Goal: Information Seeking & Learning: Find specific fact

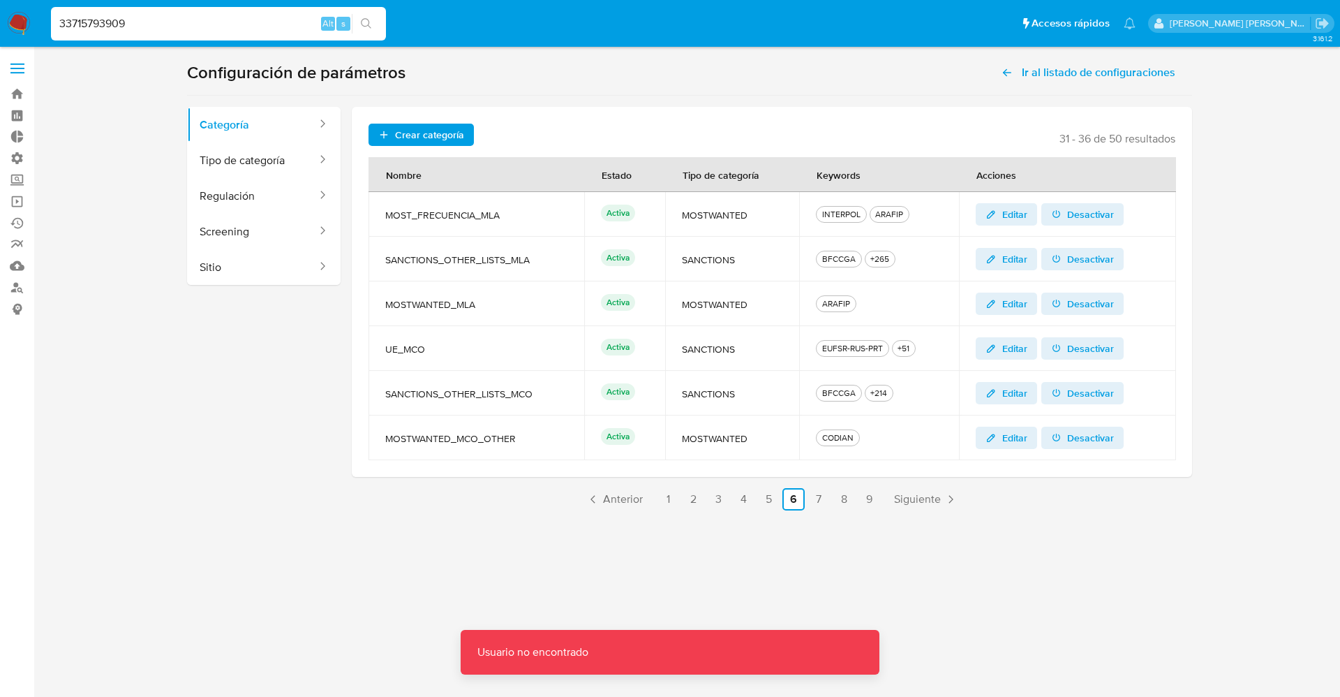
click at [16, 22] on img at bounding box center [19, 24] width 24 height 24
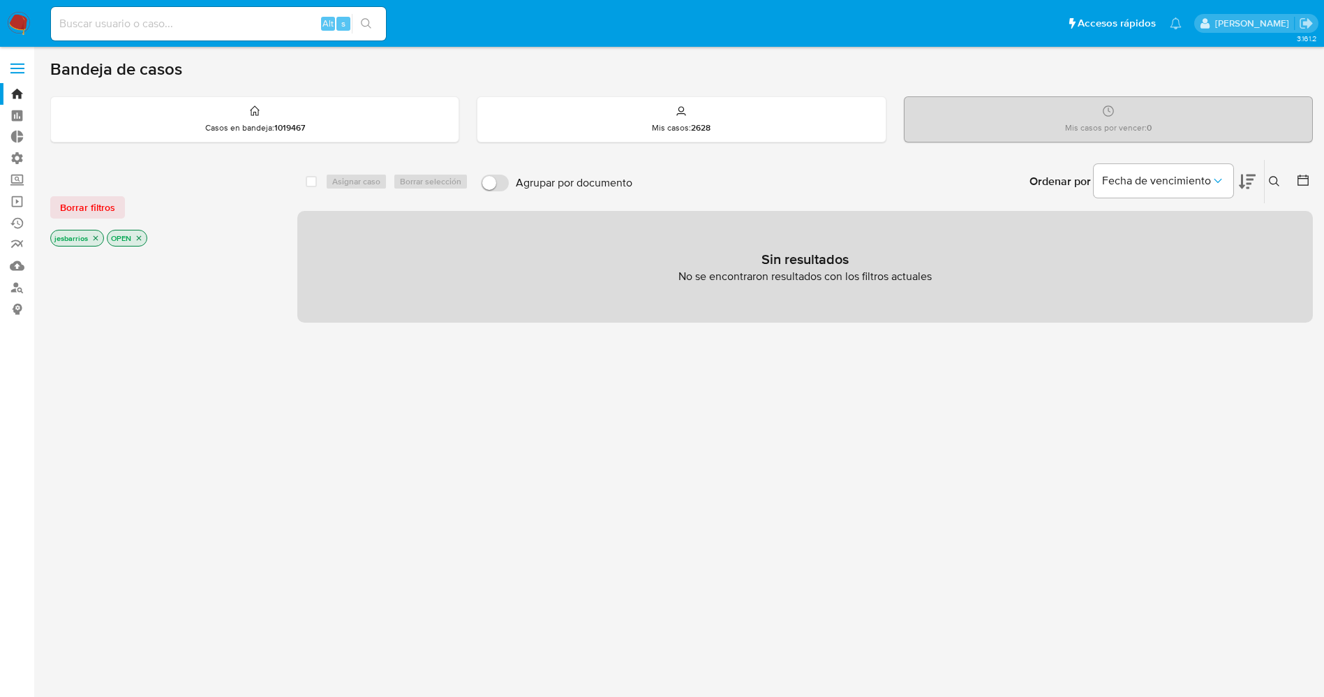
drag, startPoint x: 0, startPoint y: 0, endPoint x: 22, endPoint y: 61, distance: 64.5
click at [22, 61] on label at bounding box center [17, 68] width 35 height 29
click at [0, 0] on input "checkbox" at bounding box center [0, 0] width 0 height 0
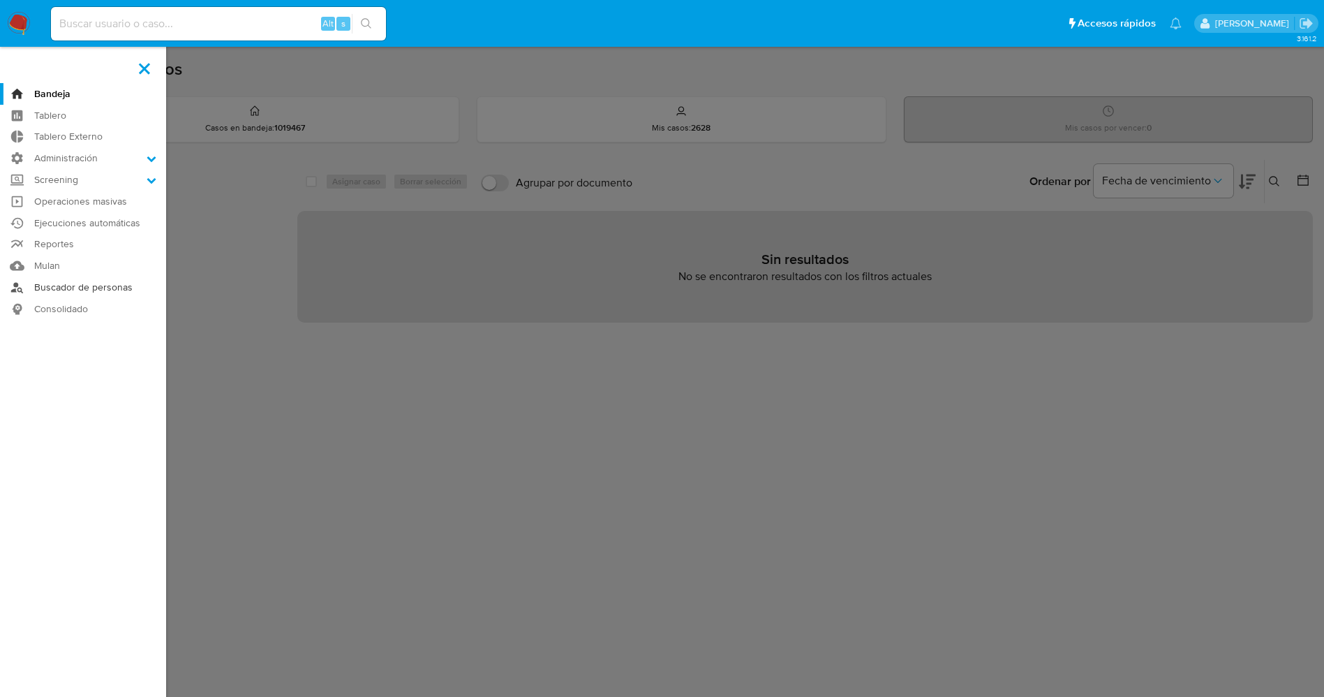
click at [119, 282] on link "Buscador de personas" at bounding box center [83, 287] width 166 height 22
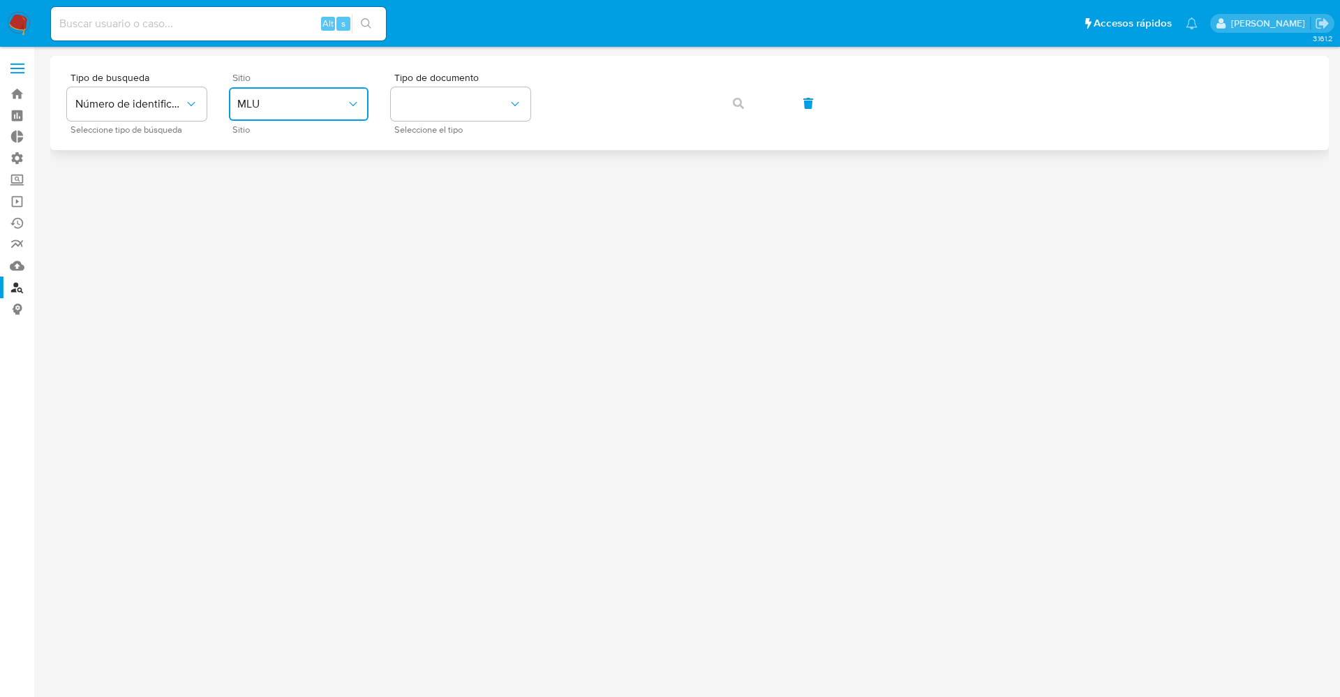
click at [315, 115] on button "MLU" at bounding box center [299, 104] width 140 height 34
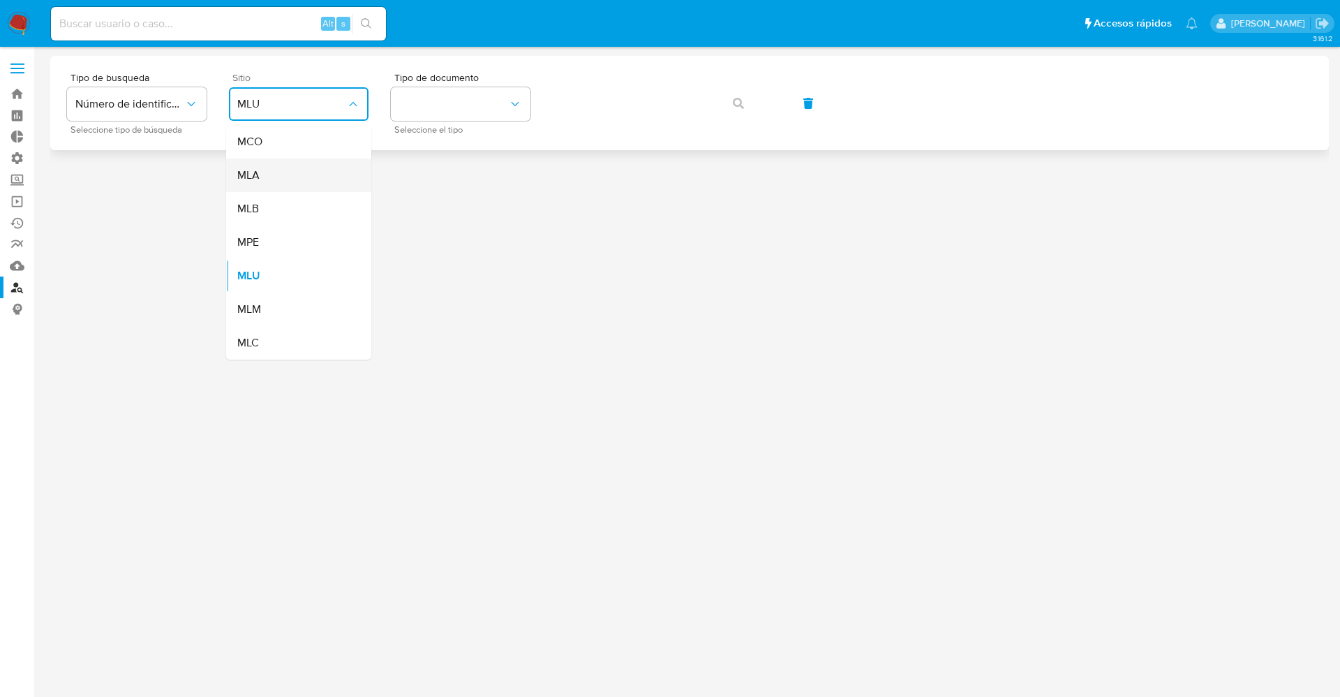
click at [290, 166] on div "MLA" at bounding box center [294, 175] width 114 height 34
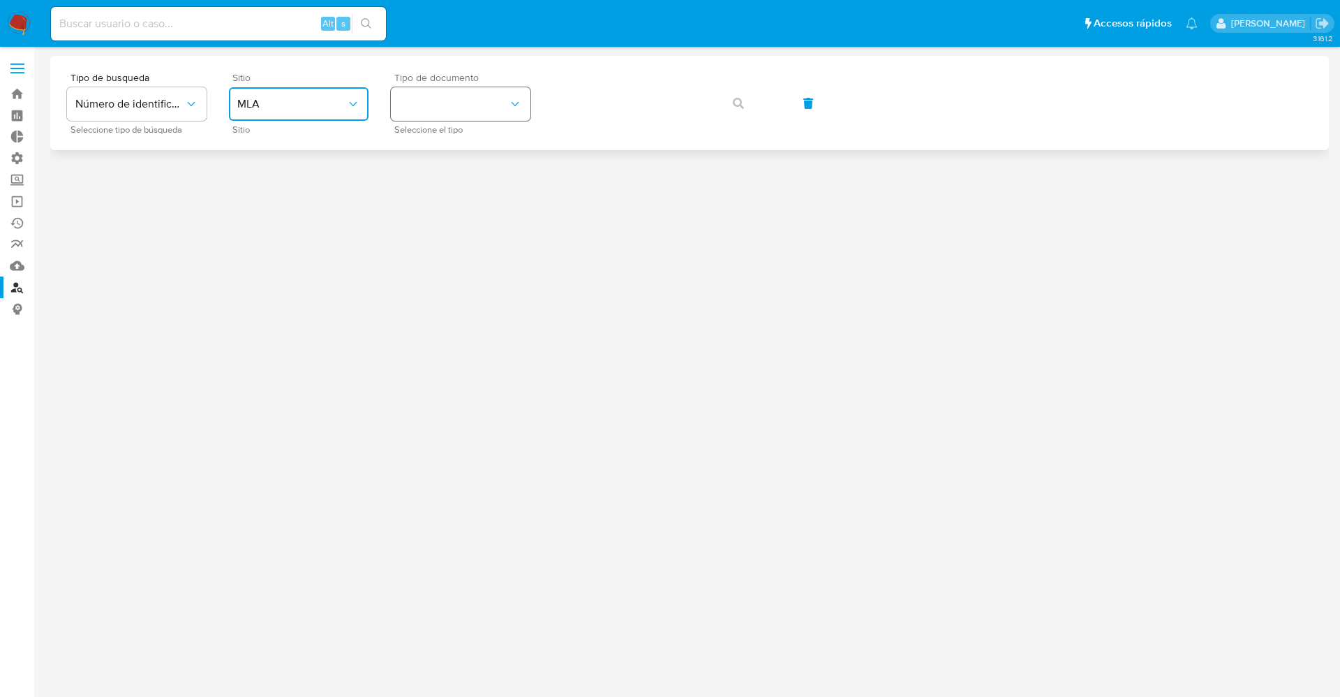
click at [526, 88] on button "identificationType" at bounding box center [461, 104] width 140 height 34
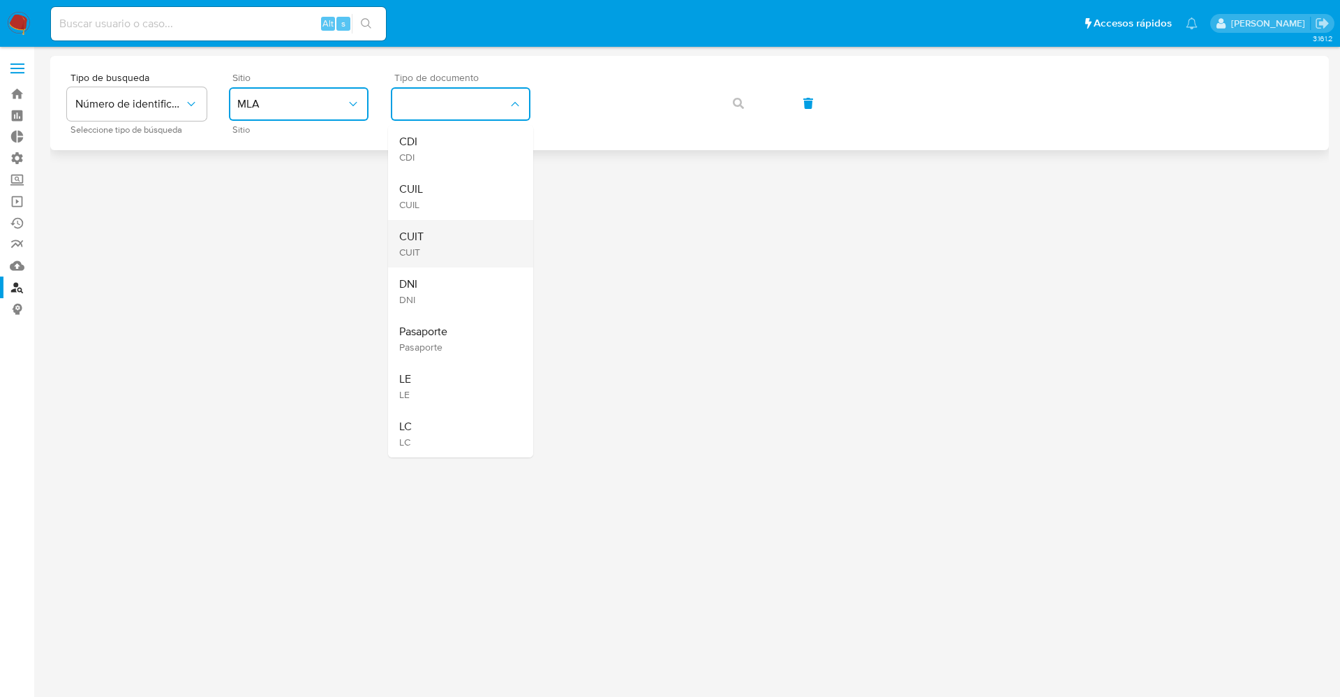
click at [429, 250] on div "CUIT CUIT" at bounding box center [456, 243] width 114 height 47
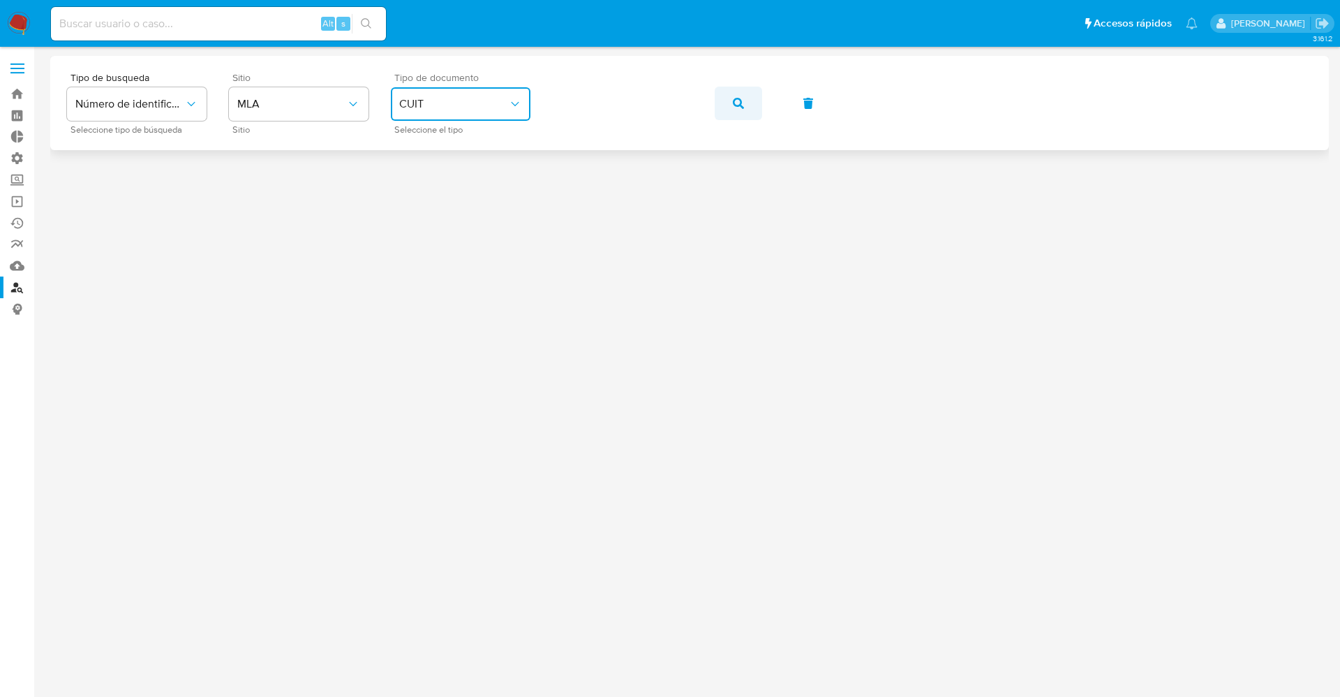
click at [723, 105] on button "button" at bounding box center [738, 104] width 47 height 34
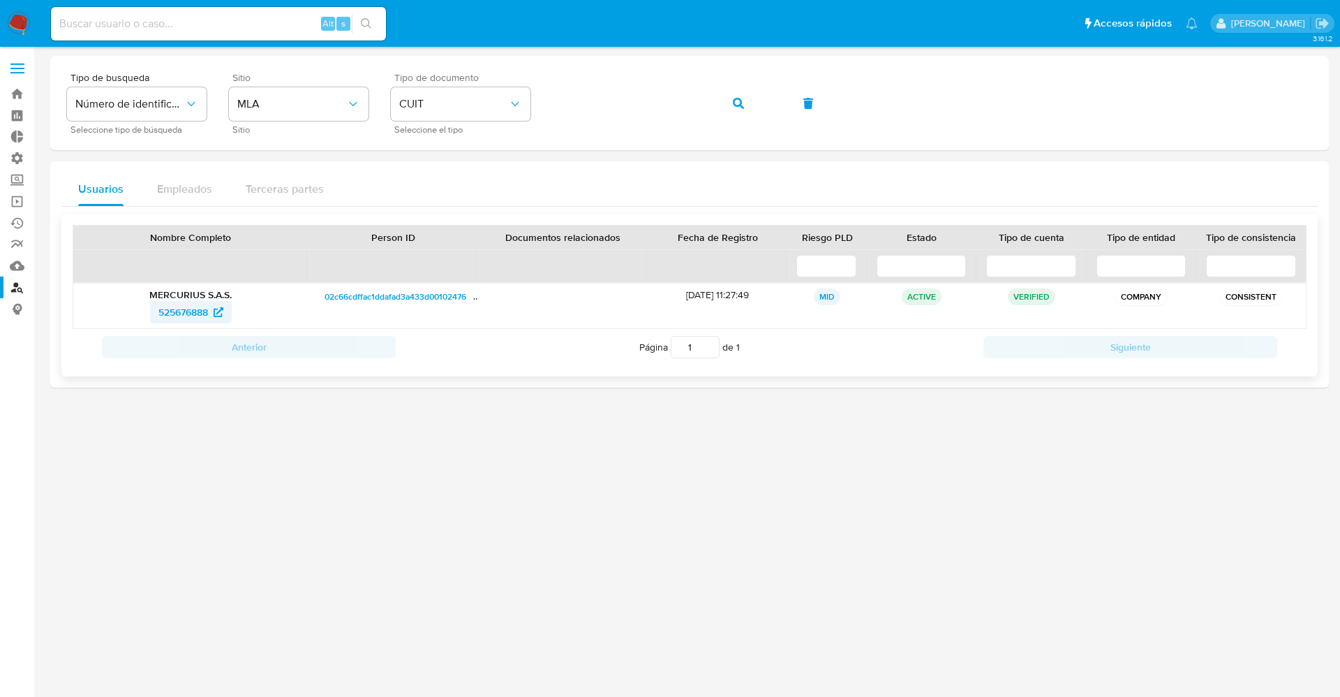
click at [168, 312] on span "525676888" at bounding box center [183, 312] width 50 height 22
click at [490, 114] on div "Tipo de busqueda Número de identificación Seleccione tipo de búsqueda Sitio MLA…" at bounding box center [689, 103] width 1245 height 61
click at [743, 101] on icon "button" at bounding box center [738, 103] width 11 height 11
click at [188, 309] on span "1918197980" at bounding box center [183, 312] width 50 height 22
click at [480, 87] on div "Tipo de busqueda Número de identificación Seleccione tipo de búsqueda Sitio MLA…" at bounding box center [689, 103] width 1245 height 61
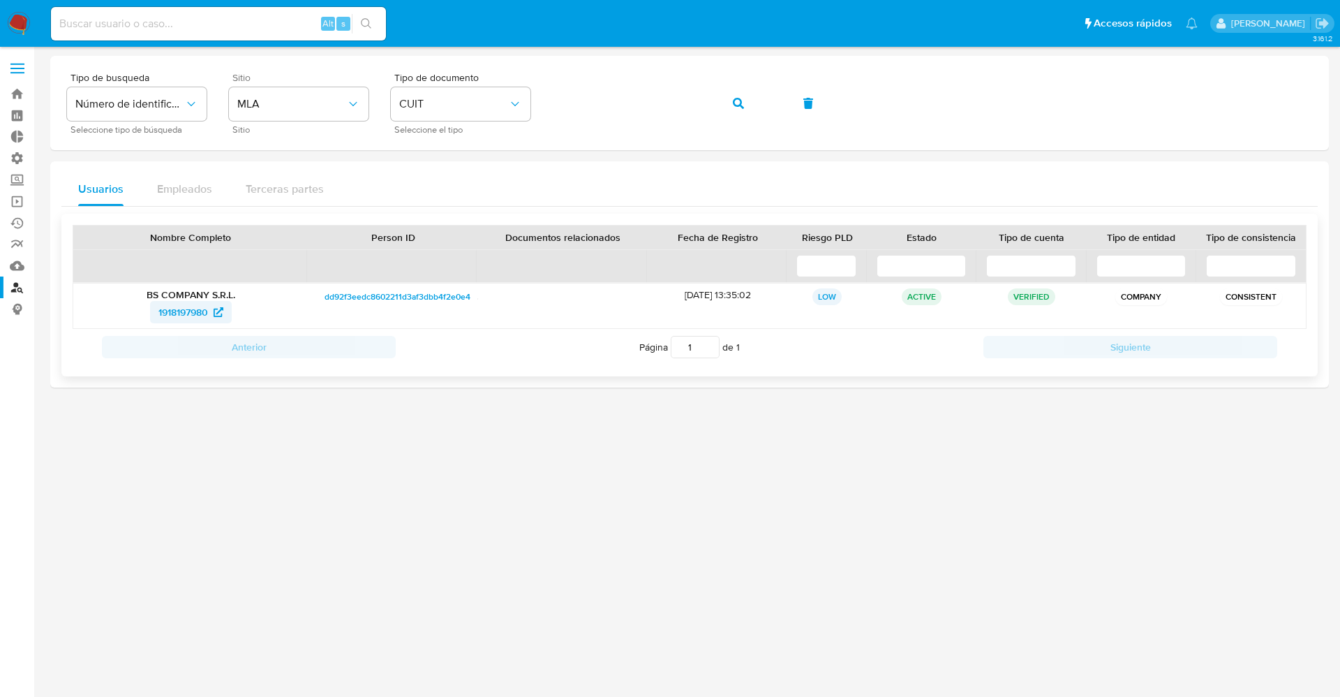
click at [198, 313] on span "1918197980" at bounding box center [183, 312] width 50 height 22
click at [470, 102] on div "Tipo de busqueda Número de identificación Seleccione tipo de búsqueda Sitio MLA…" at bounding box center [689, 103] width 1245 height 61
click at [197, 306] on span "1918197980" at bounding box center [183, 312] width 50 height 22
click at [512, 101] on icon "identificationType" at bounding box center [515, 104] width 14 height 14
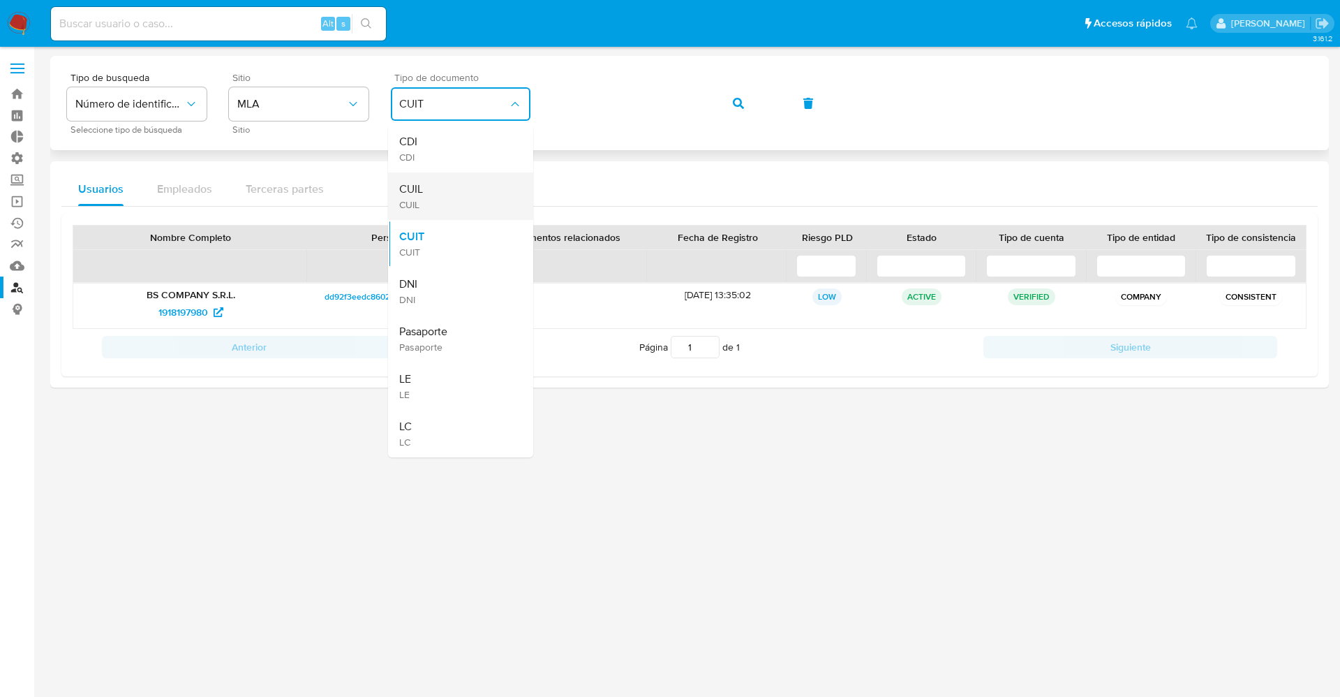
click at [439, 190] on div "CUIL CUIL" at bounding box center [456, 195] width 114 height 47
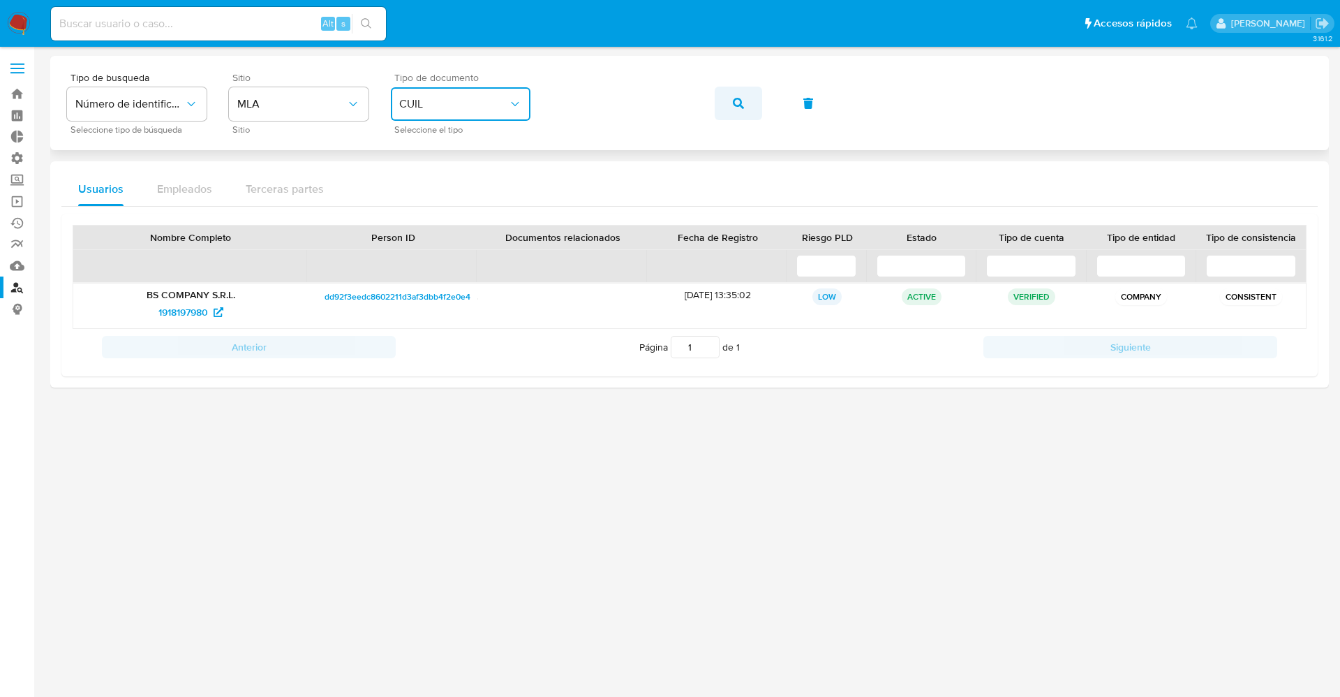
click at [736, 101] on icon "button" at bounding box center [738, 103] width 11 height 11
click at [200, 313] on span "67244584" at bounding box center [183, 312] width 44 height 22
click at [498, 99] on div "Tipo de busqueda Número de identificación Seleccione tipo de búsqueda Sitio MLA…" at bounding box center [689, 103] width 1245 height 61
click at [498, 99] on span "CUIL" at bounding box center [453, 104] width 109 height 14
click at [734, 102] on icon "button" at bounding box center [738, 103] width 11 height 11
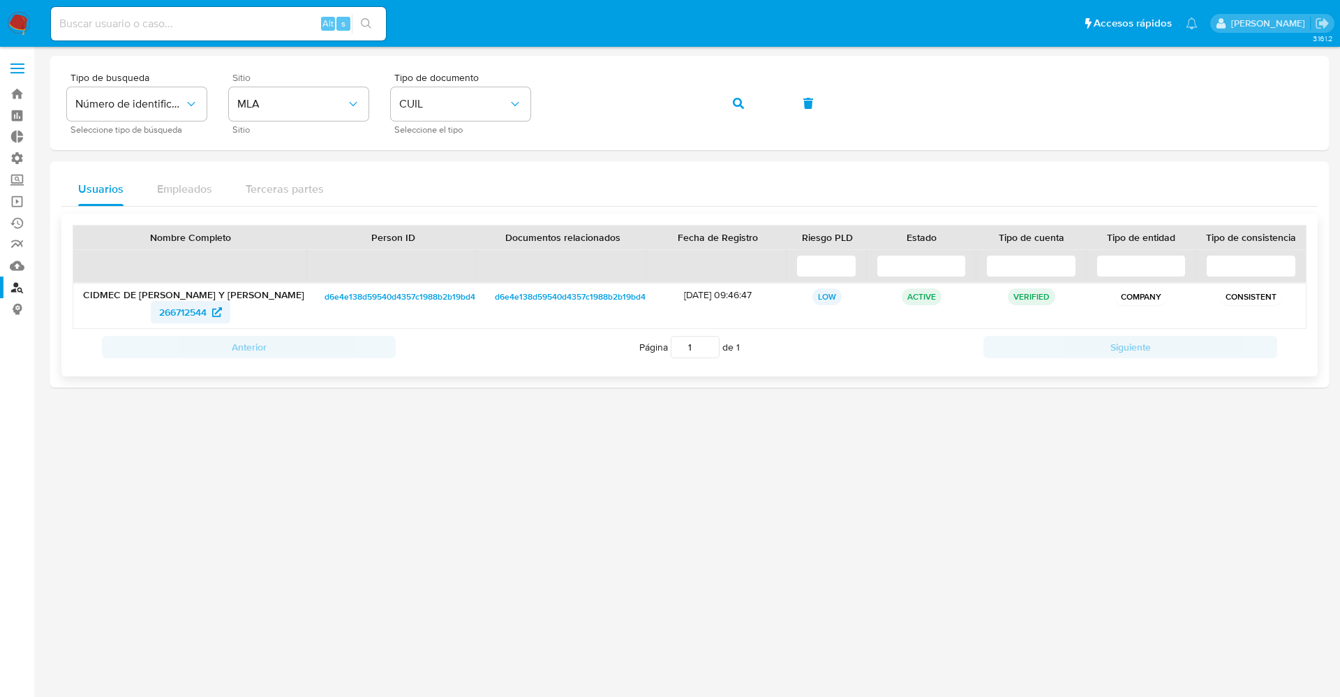
click at [186, 311] on span "266712544" at bounding box center [182, 312] width 47 height 22
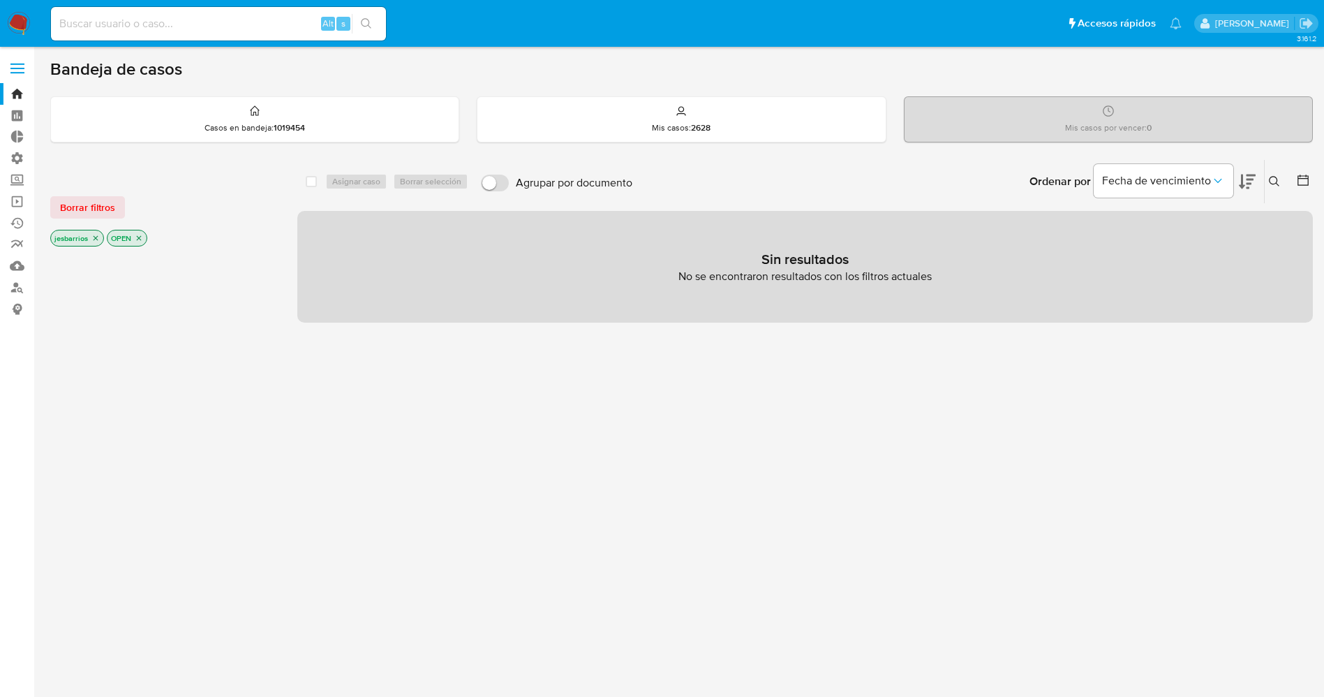
click at [23, 57] on label at bounding box center [17, 68] width 35 height 29
click at [0, 0] on input "checkbox" at bounding box center [0, 0] width 0 height 0
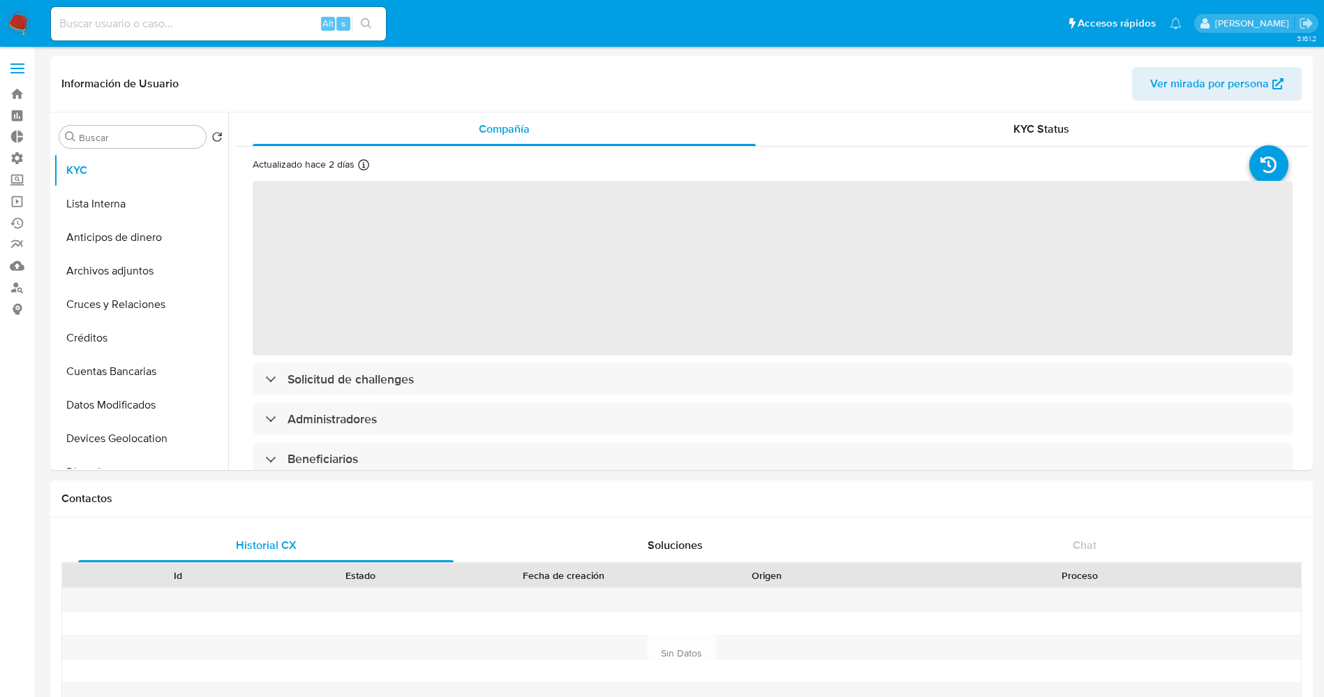
select select "10"
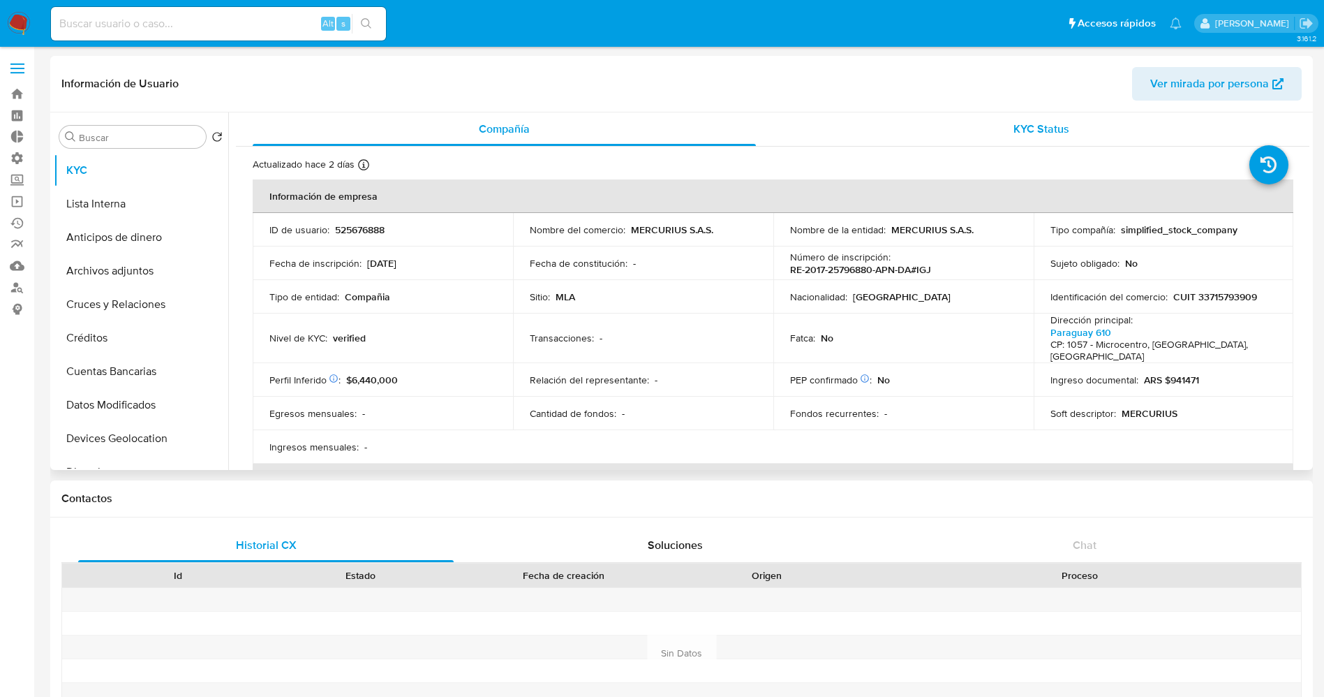
drag, startPoint x: 1297, startPoint y: 124, endPoint x: 1296, endPoint y: 138, distance: 13.3
click at [1296, 138] on button "KYC Status" at bounding box center [1041, 129] width 537 height 34
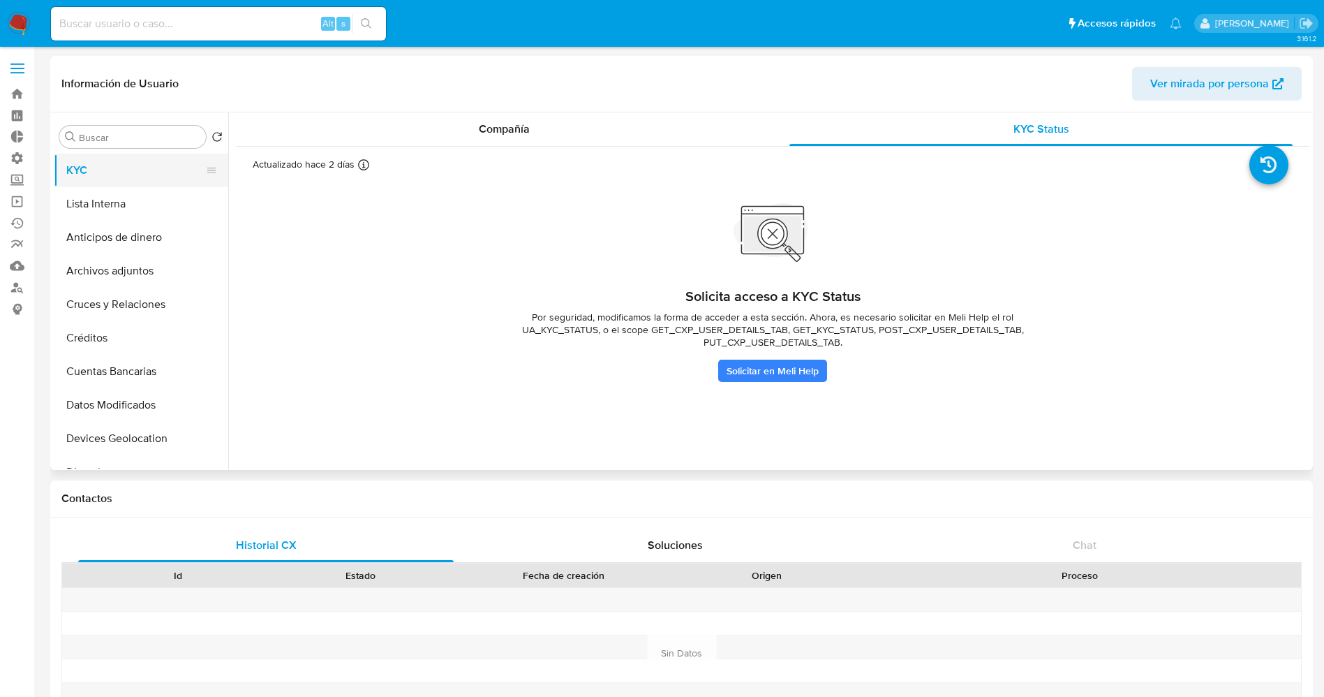
click at [101, 181] on button "KYC" at bounding box center [135, 171] width 163 height 34
click at [101, 198] on button "Lista Interna" at bounding box center [135, 204] width 163 height 34
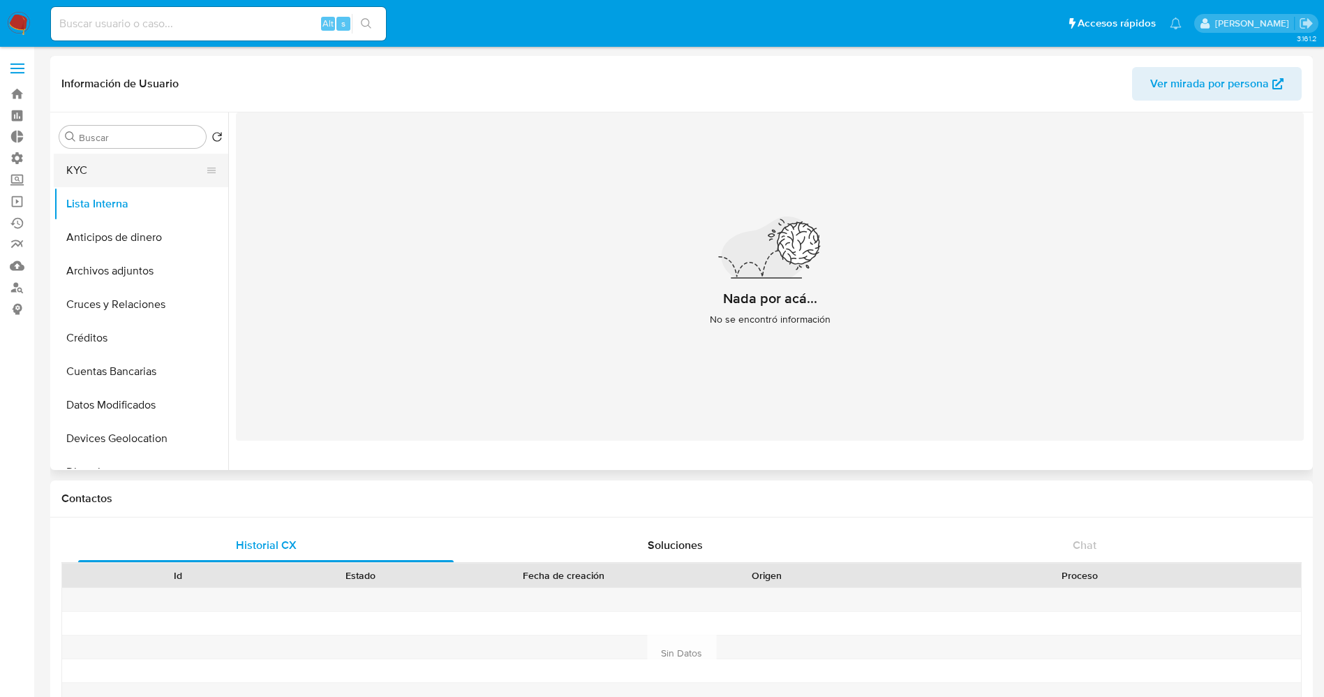
click at [114, 154] on button "KYC" at bounding box center [135, 171] width 163 height 34
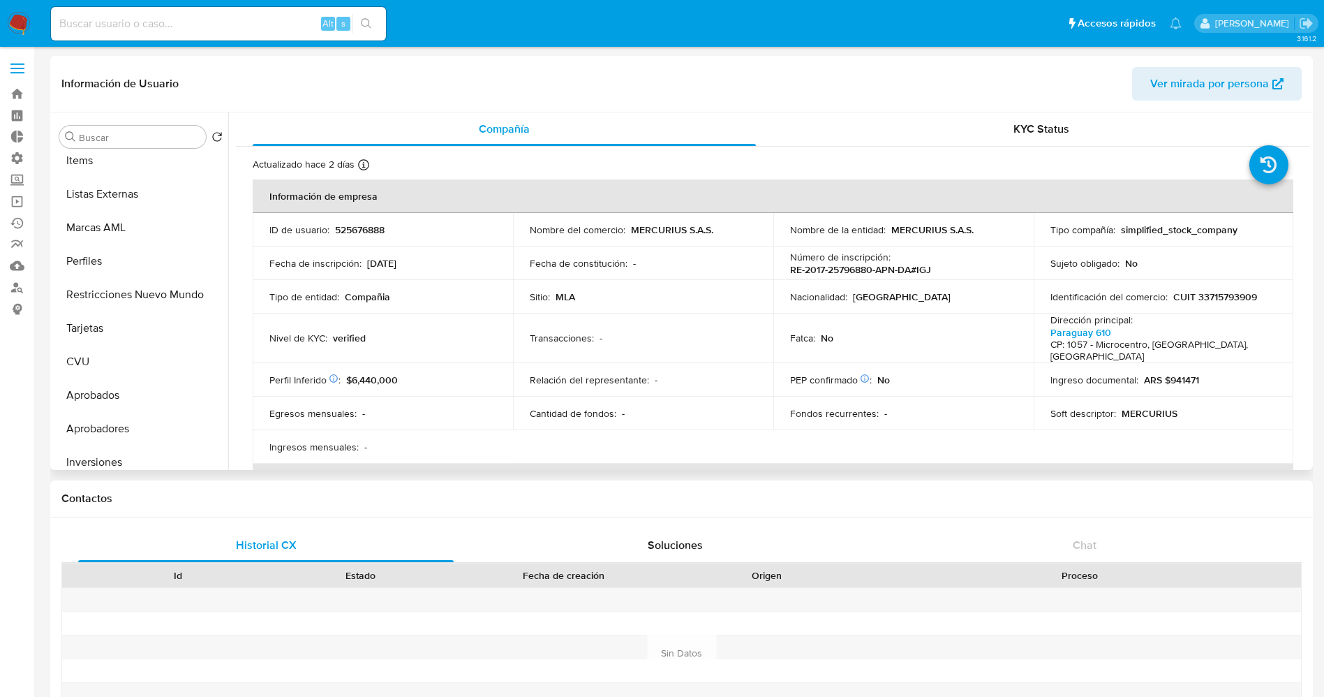
scroll to position [699, 0]
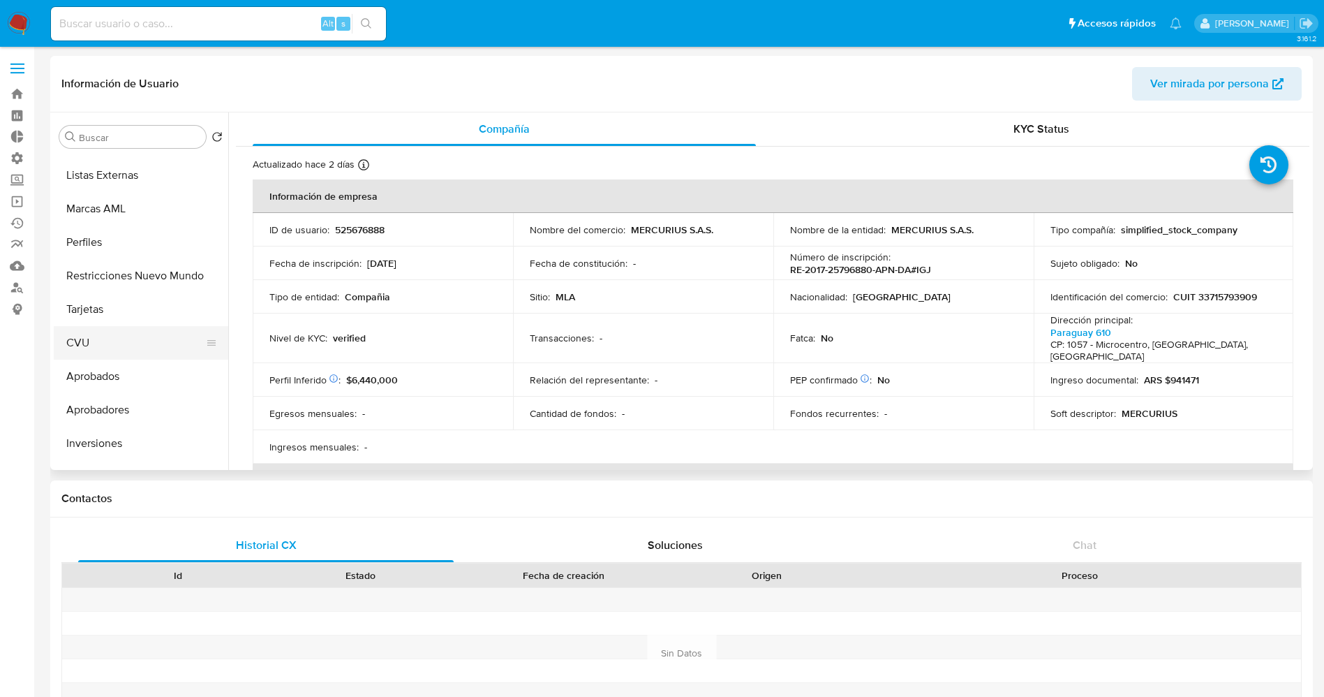
click at [95, 350] on button "CVU" at bounding box center [135, 343] width 163 height 34
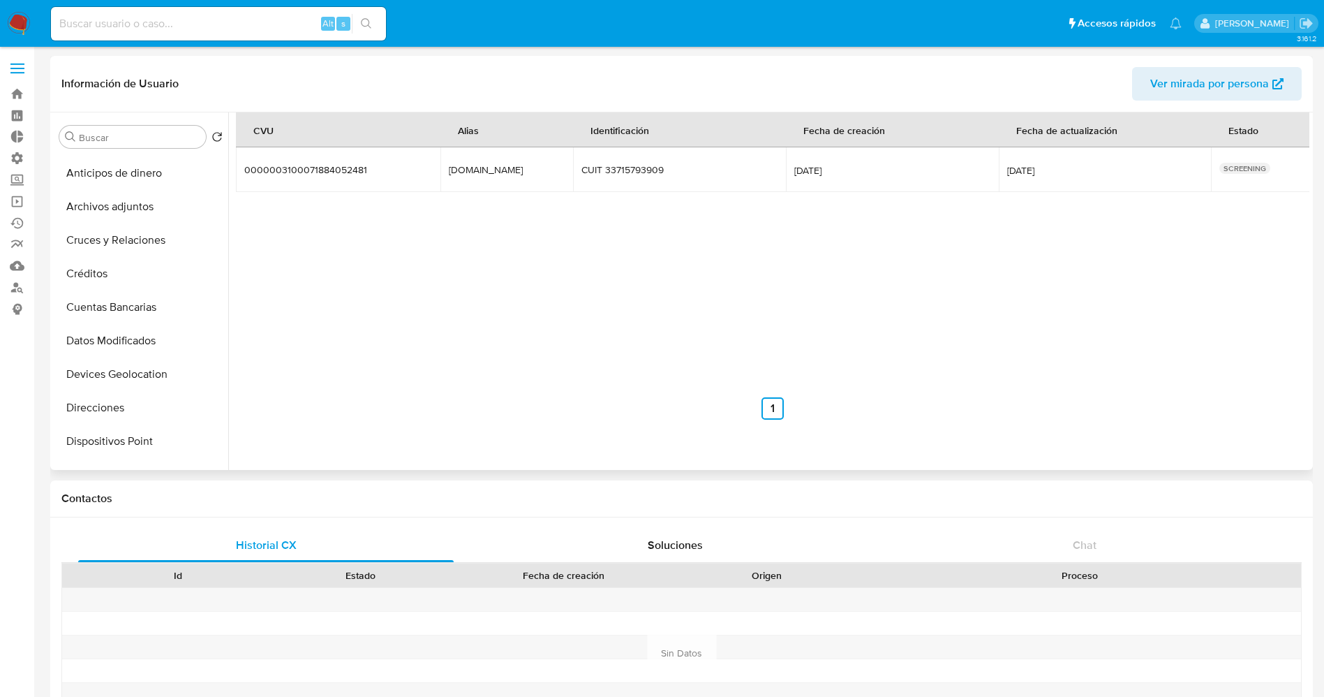
scroll to position [16, 0]
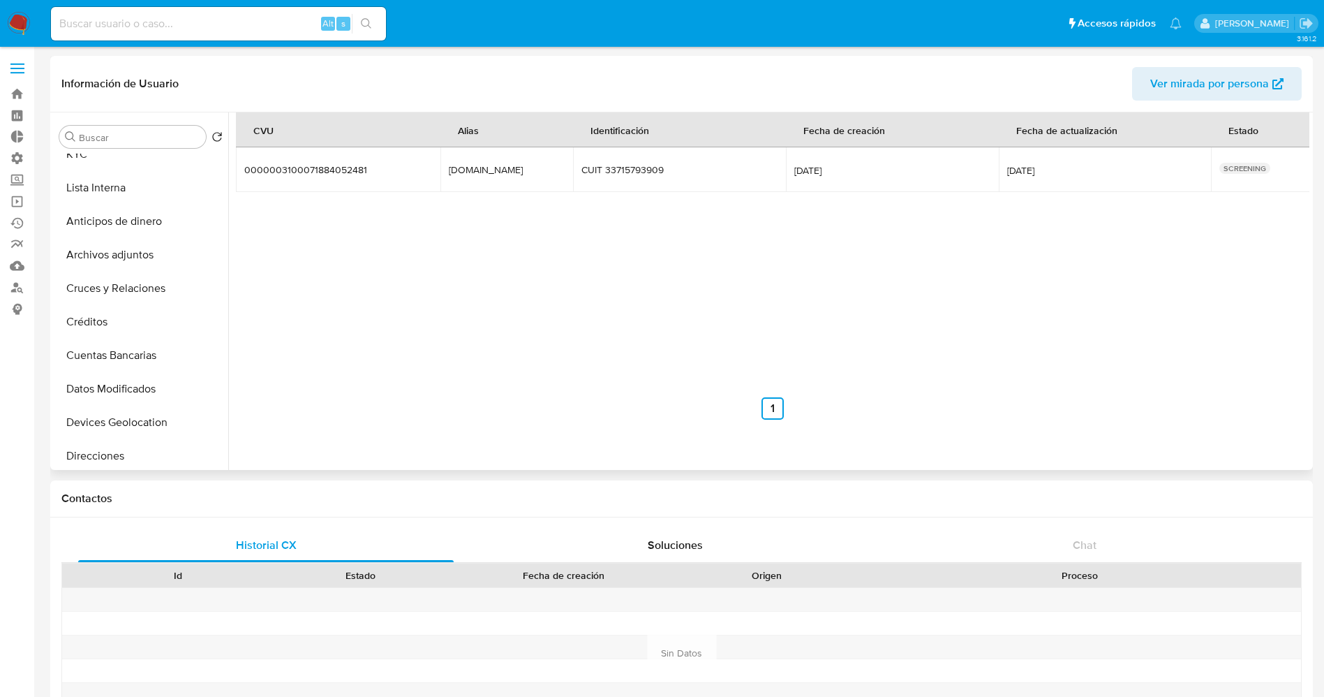
drag, startPoint x: 229, startPoint y: 205, endPoint x: 225, endPoint y: 165, distance: 39.2
click at [225, 165] on div "Buscar Volver al orden por defecto KYC Lista Interna Anticipos de dinero Archiv…" at bounding box center [682, 290] width 1256 height 357
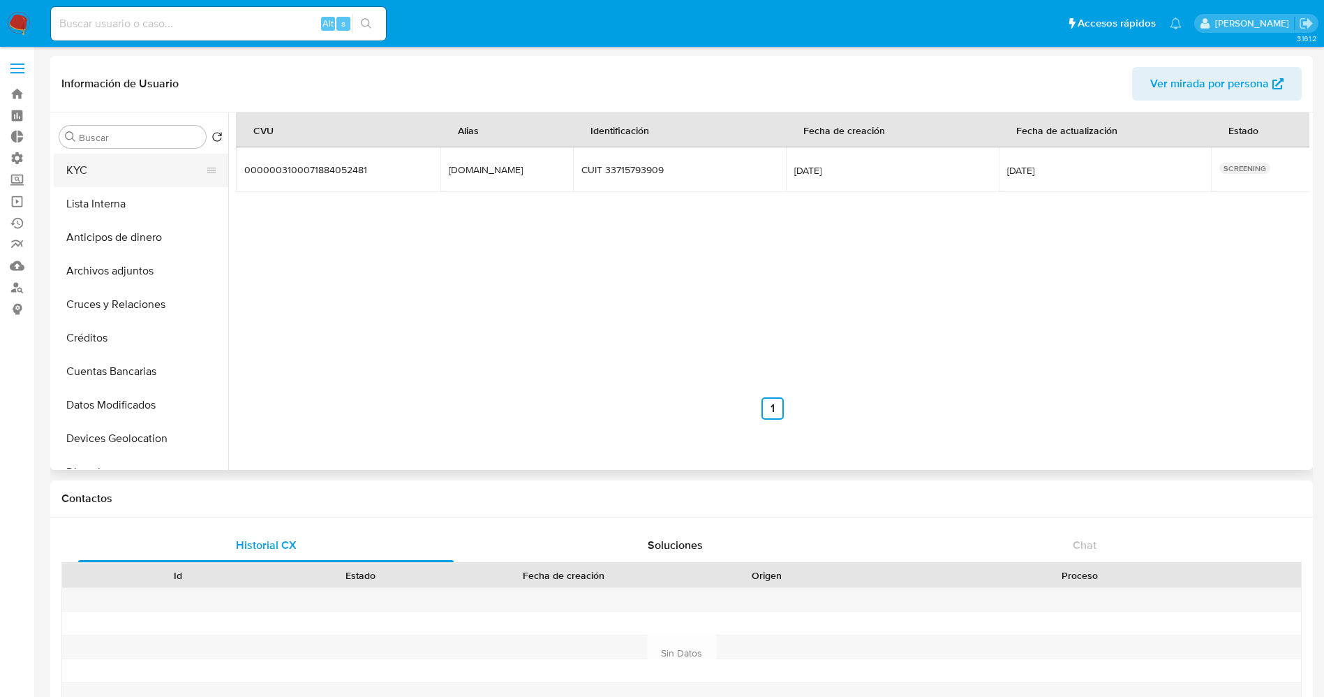
click at [126, 162] on button "KYC" at bounding box center [135, 171] width 163 height 34
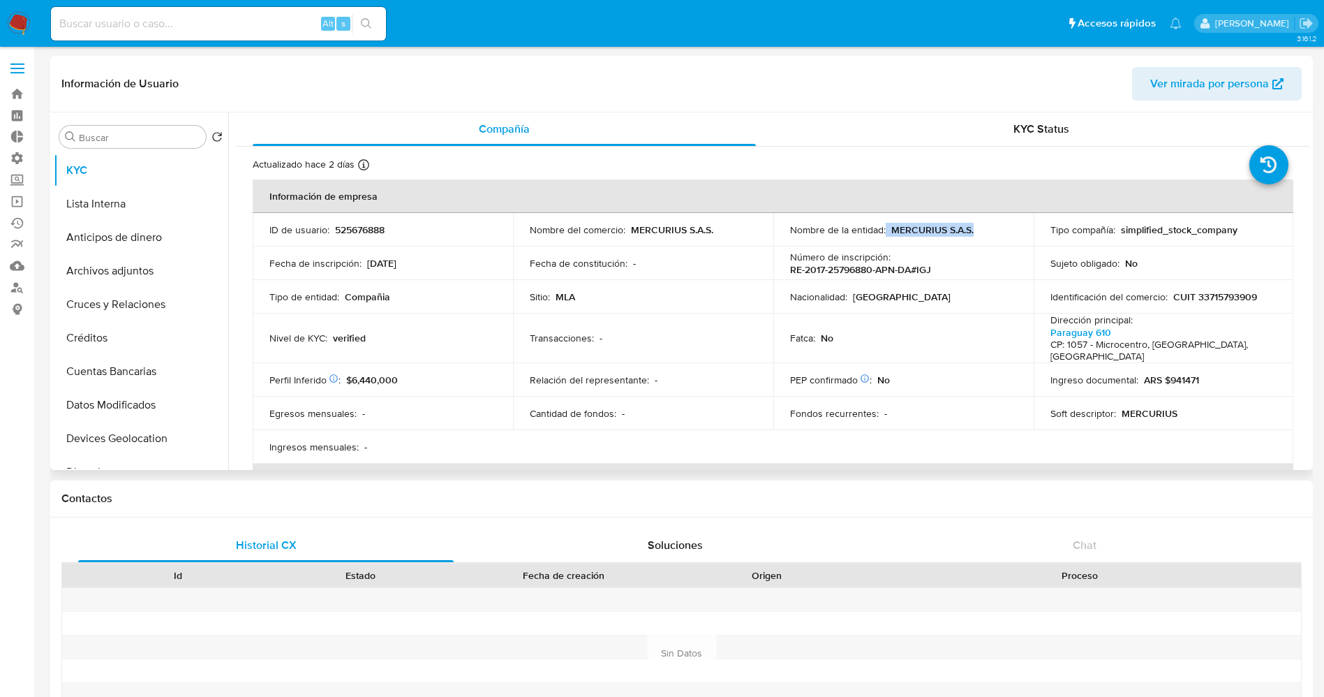
drag, startPoint x: 883, startPoint y: 223, endPoint x: 984, endPoint y: 223, distance: 100.5
click at [984, 223] on div "Nombre de la entidad : MERCURIUS S.A.S." at bounding box center [903, 229] width 227 height 13
copy div "MERCURIUS S.A.S."
drag, startPoint x: 1167, startPoint y: 299, endPoint x: 1275, endPoint y: 292, distance: 107.8
click at [1275, 292] on td "Identificación del comercio : CUIT 33715793909" at bounding box center [1164, 297] width 260 height 34
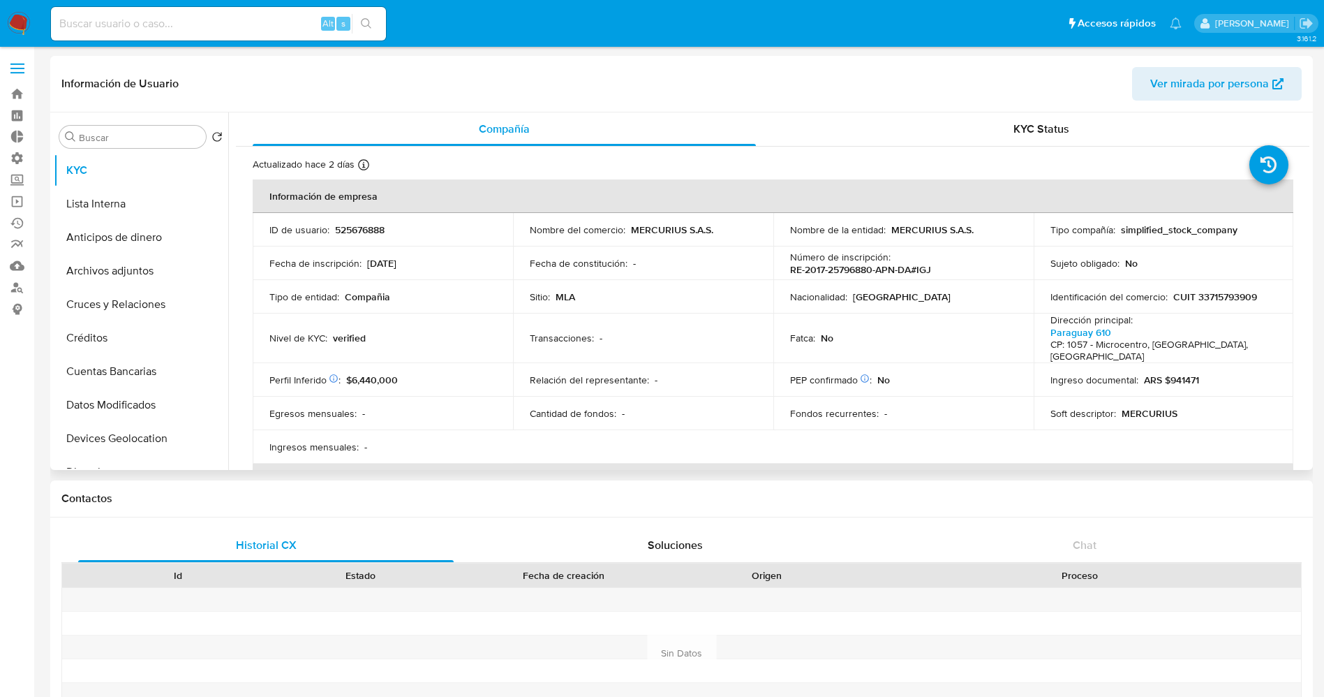
click at [1275, 292] on td "Identificación del comercio : CUIT 33715793909" at bounding box center [1164, 297] width 260 height 34
drag, startPoint x: 1190, startPoint y: 297, endPoint x: 1263, endPoint y: 298, distance: 72.6
click at [1263, 298] on div "Identificación del comercio : CUIT 33715793909" at bounding box center [1164, 296] width 227 height 13
copy p "33715793909"
drag, startPoint x: 1044, startPoint y: 330, endPoint x: 1273, endPoint y: 341, distance: 228.5
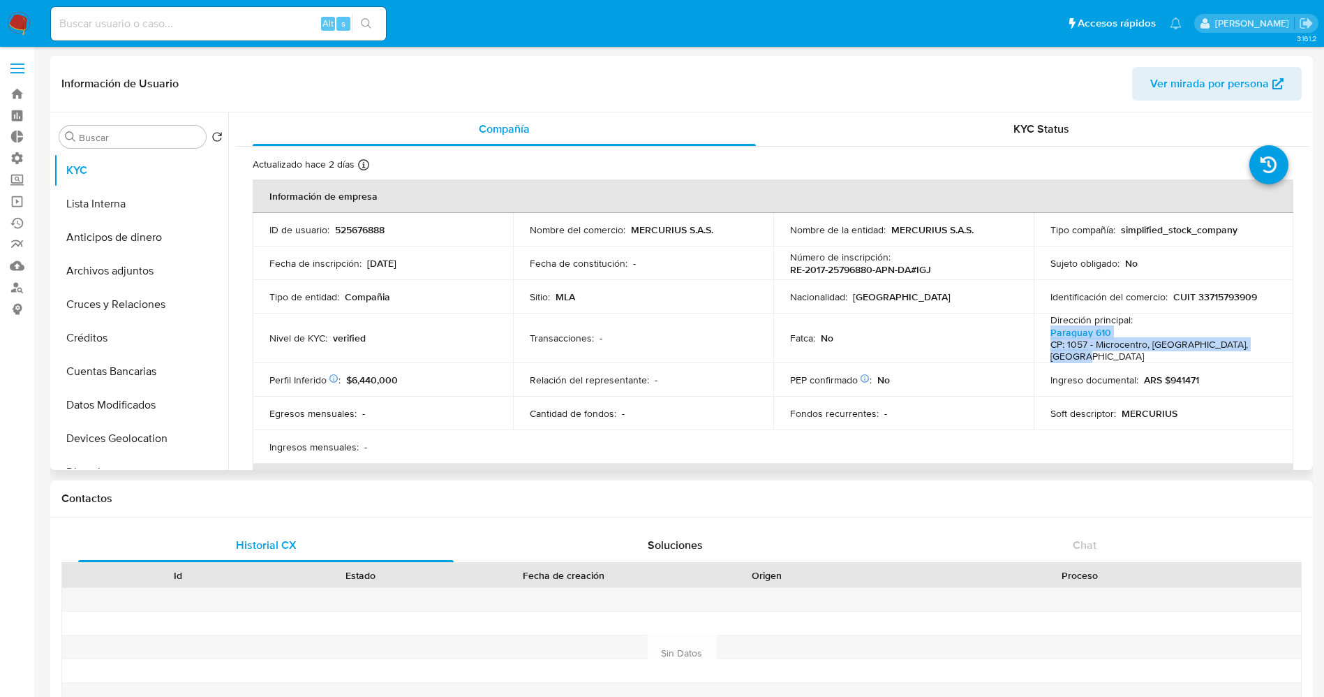
click at [1273, 341] on td "Dirección principal : Paraguay 610 CP: 1057 - Microcentro, Capital Federal, Arg…" at bounding box center [1164, 338] width 260 height 50
copy p "Paraguay 610 CP: 1057 - Microcentro, Capital Federal, Argentina"
drag, startPoint x: 1190, startPoint y: 297, endPoint x: 1260, endPoint y: 298, distance: 69.8
click at [1260, 298] on div "Identificación del comercio : CUIT 33715793909" at bounding box center [1164, 296] width 227 height 13
copy p "33715793909"
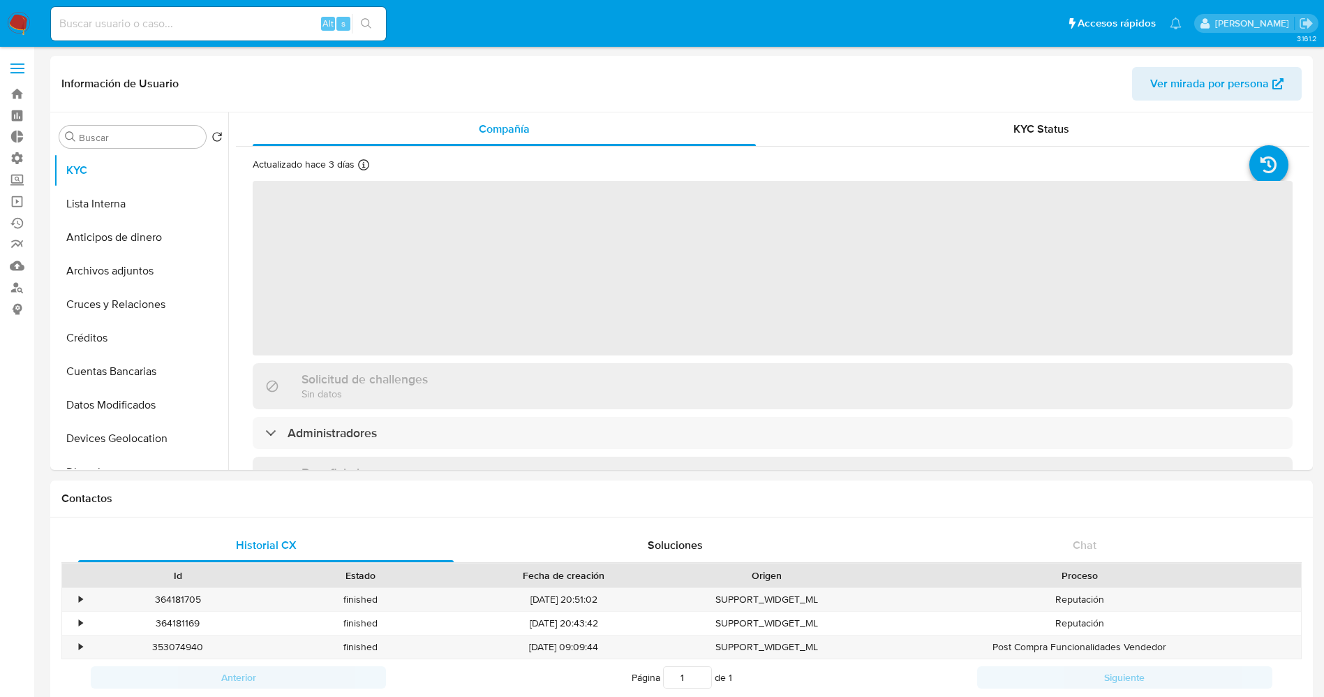
select select "10"
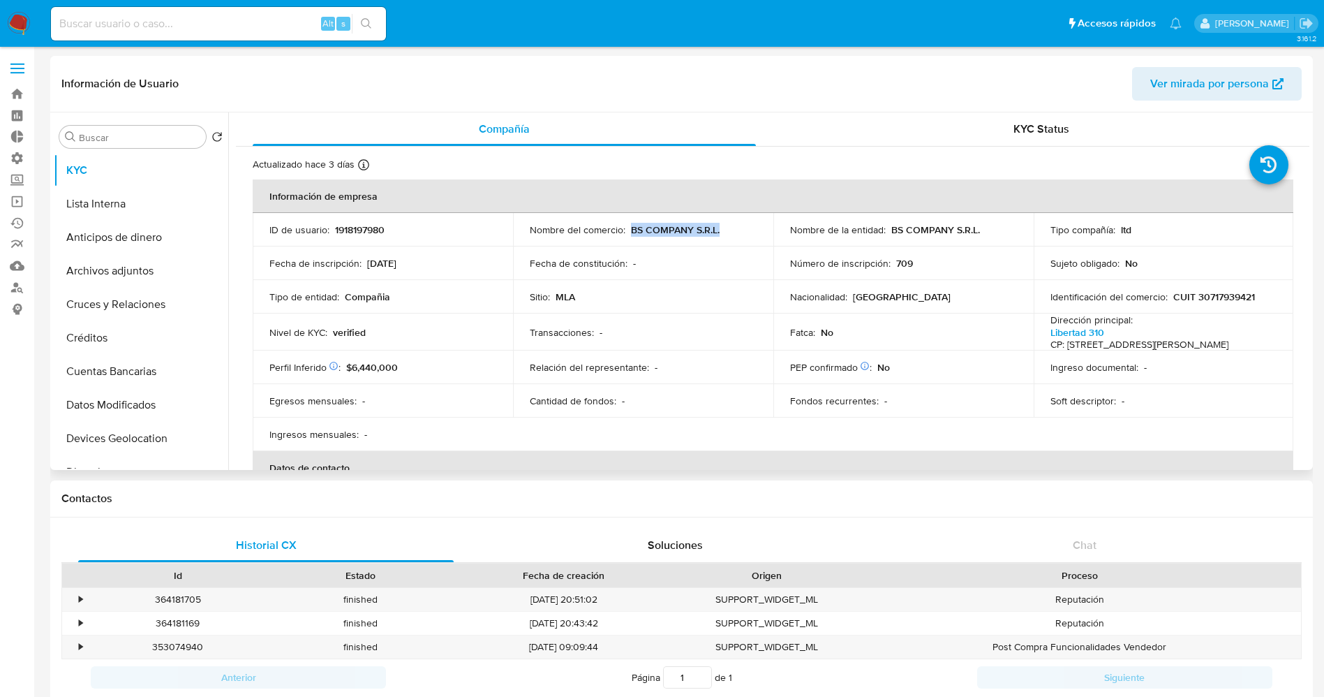
drag, startPoint x: 629, startPoint y: 230, endPoint x: 727, endPoint y: 236, distance: 98.6
click at [727, 236] on td "Nombre del comercio : BS COMPANY S.R.L." at bounding box center [643, 230] width 260 height 34
copy p "BS COMPANY S.R.L."
drag, startPoint x: 1192, startPoint y: 294, endPoint x: 1260, endPoint y: 296, distance: 67.7
click at [1260, 296] on div "Identificación del comercio : CUIT 30717939421" at bounding box center [1164, 296] width 227 height 13
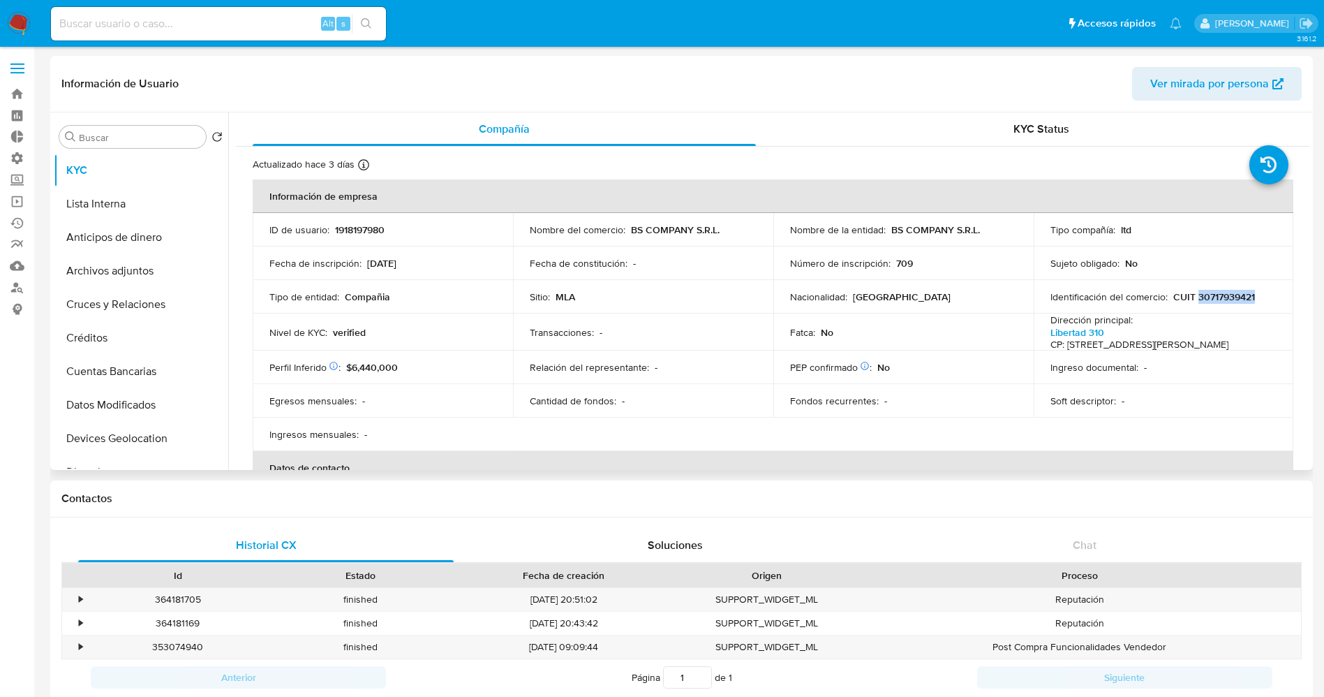
copy p "30717939421"
drag, startPoint x: 1037, startPoint y: 330, endPoint x: 1111, endPoint y: 359, distance: 79.3
click at [1111, 351] on td "Dirección principal : Libertad 310 CP: 1625 - Belen De Escobar, Buenos Aires, A…" at bounding box center [1164, 332] width 260 height 38
copy p "Libertad 310 CP: 1625 - Belen De Escobar, Buenos Aires, Argentina"
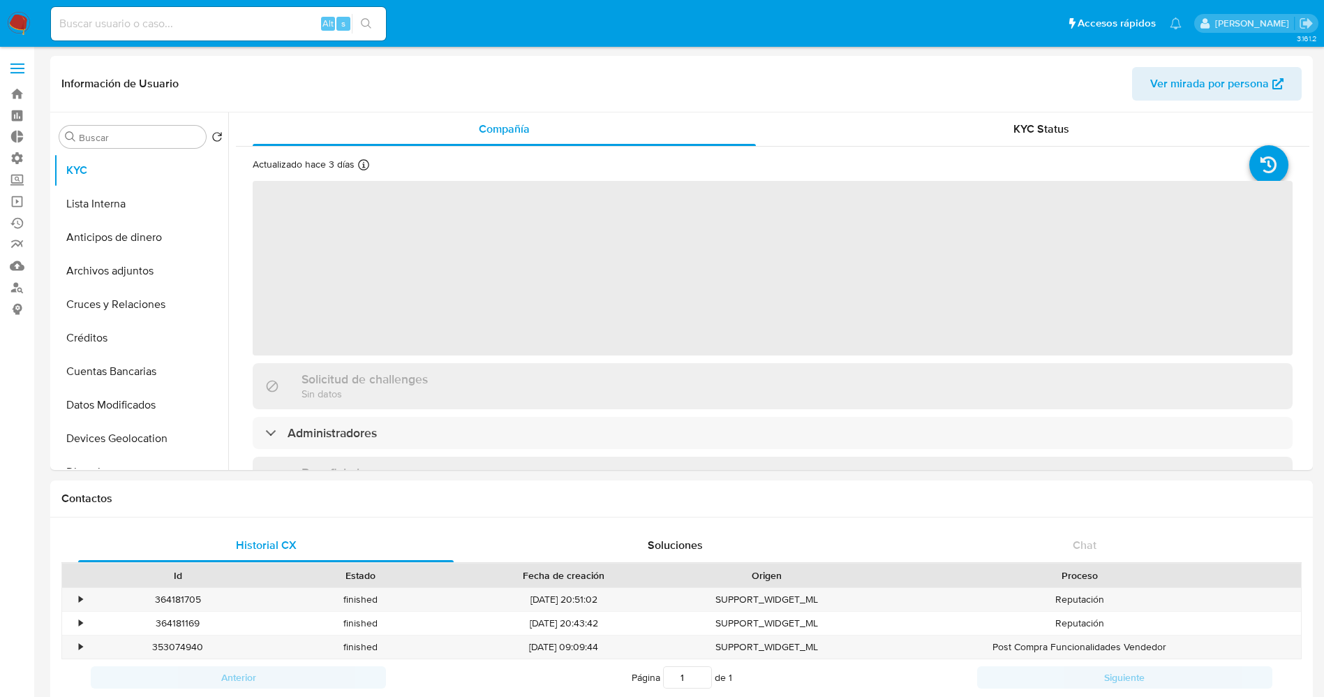
select select "10"
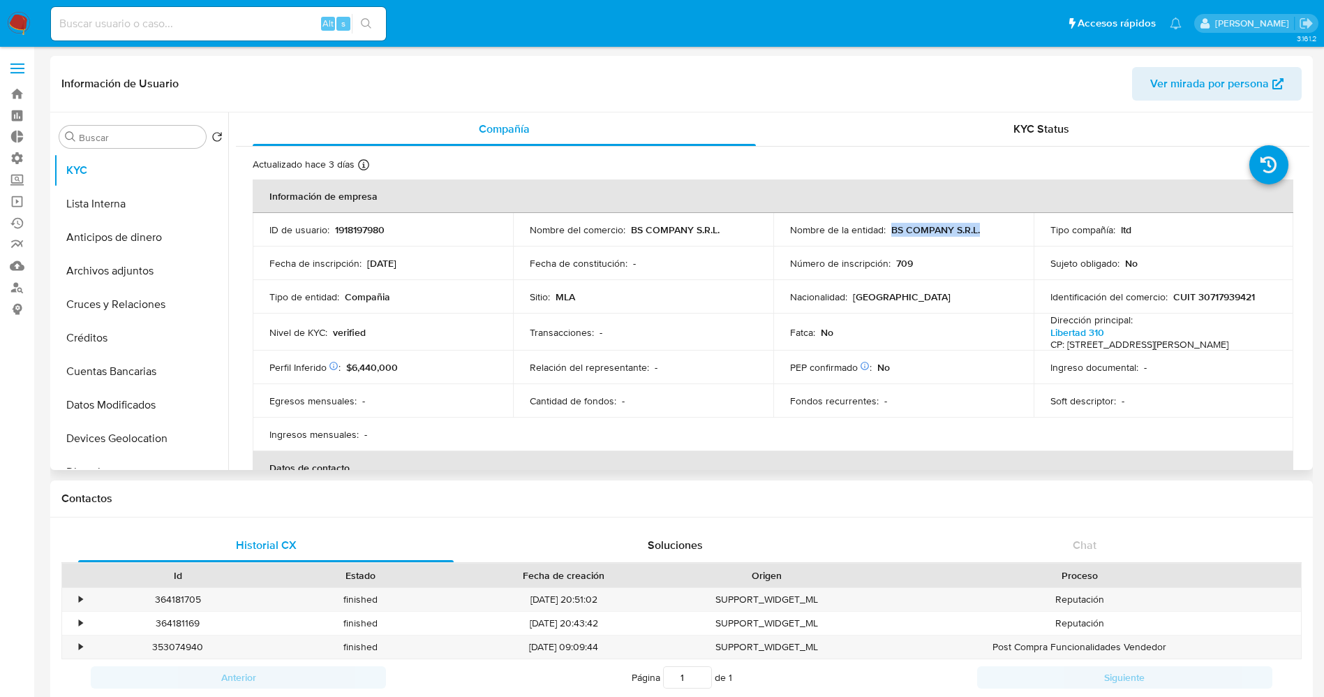
drag, startPoint x: 888, startPoint y: 228, endPoint x: 987, endPoint y: 233, distance: 99.2
click at [987, 233] on div "Nombre de la entidad : BS COMPANY S.R.L." at bounding box center [903, 229] width 227 height 13
copy p "BS COMPANY S.R.L."
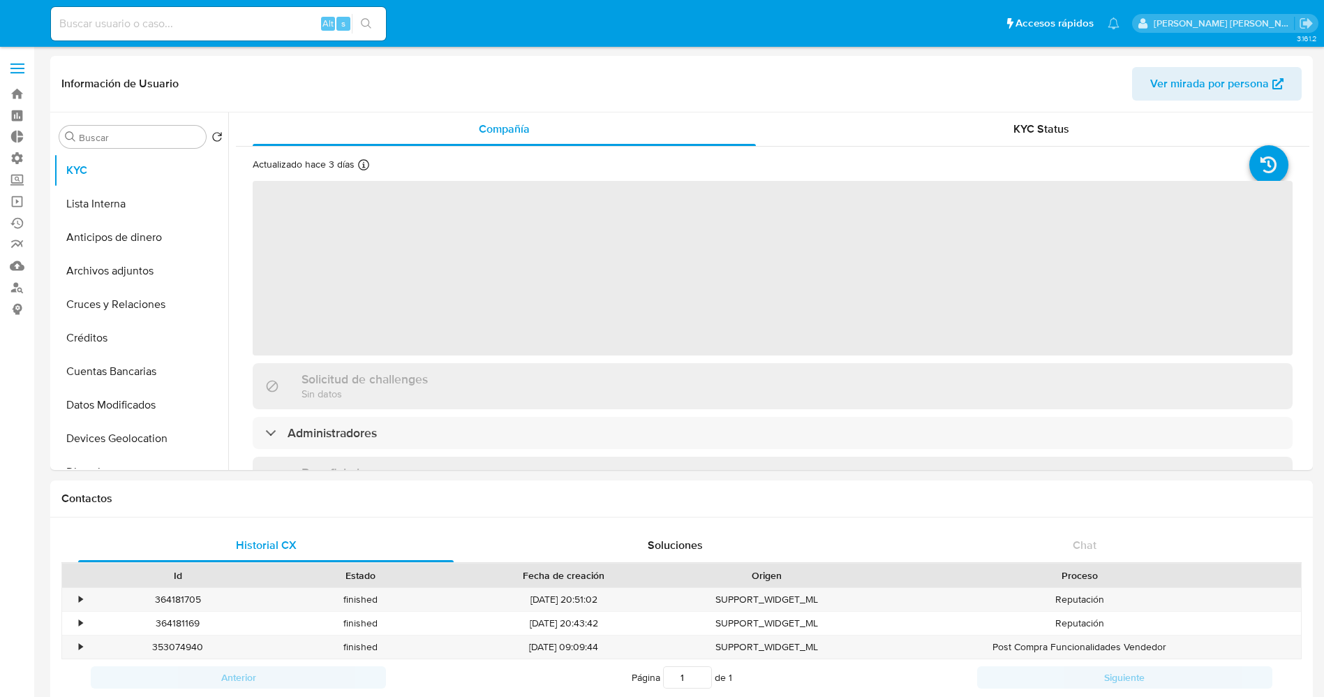
select select "10"
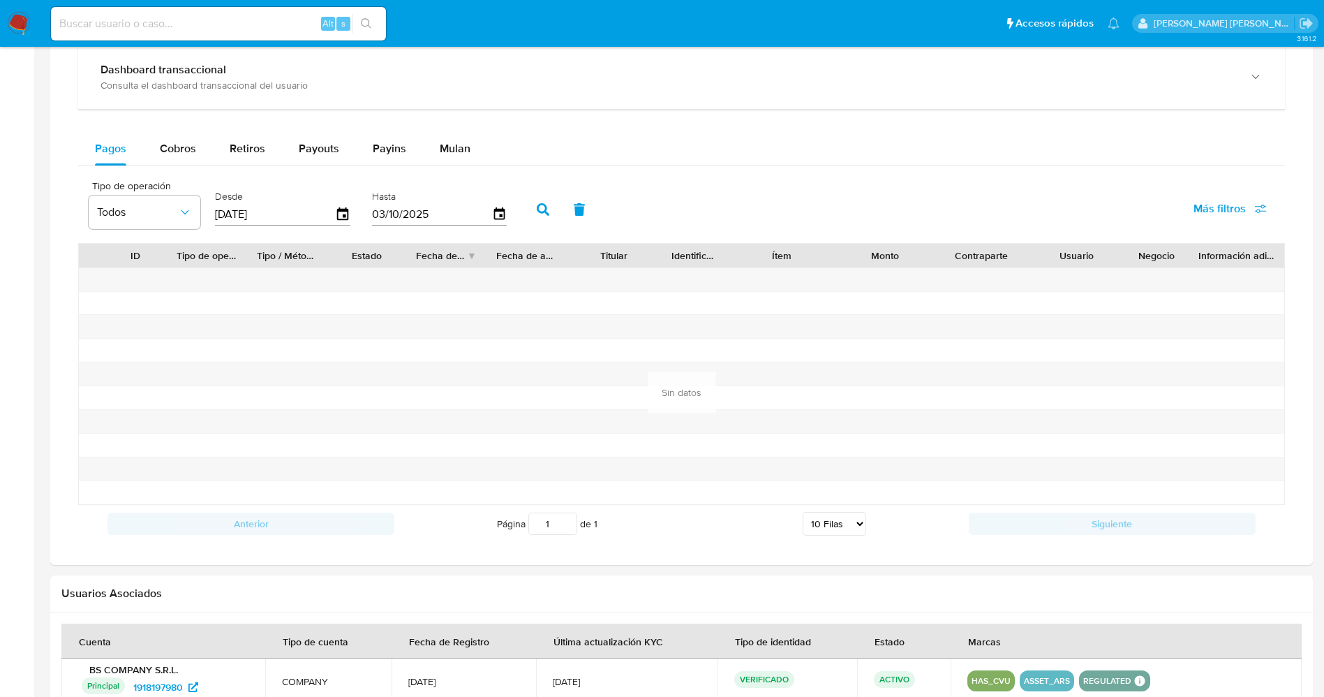
scroll to position [796, 0]
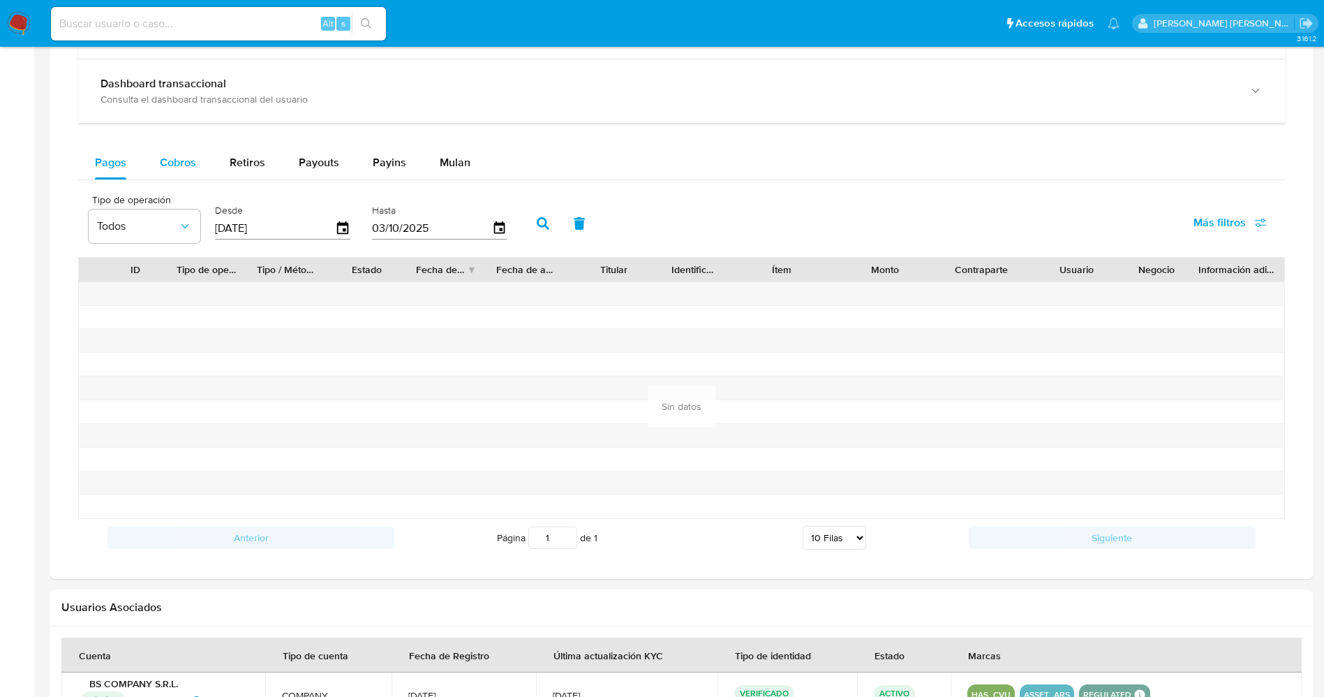
click at [179, 172] on div "Cobros" at bounding box center [178, 163] width 36 height 34
select select "10"
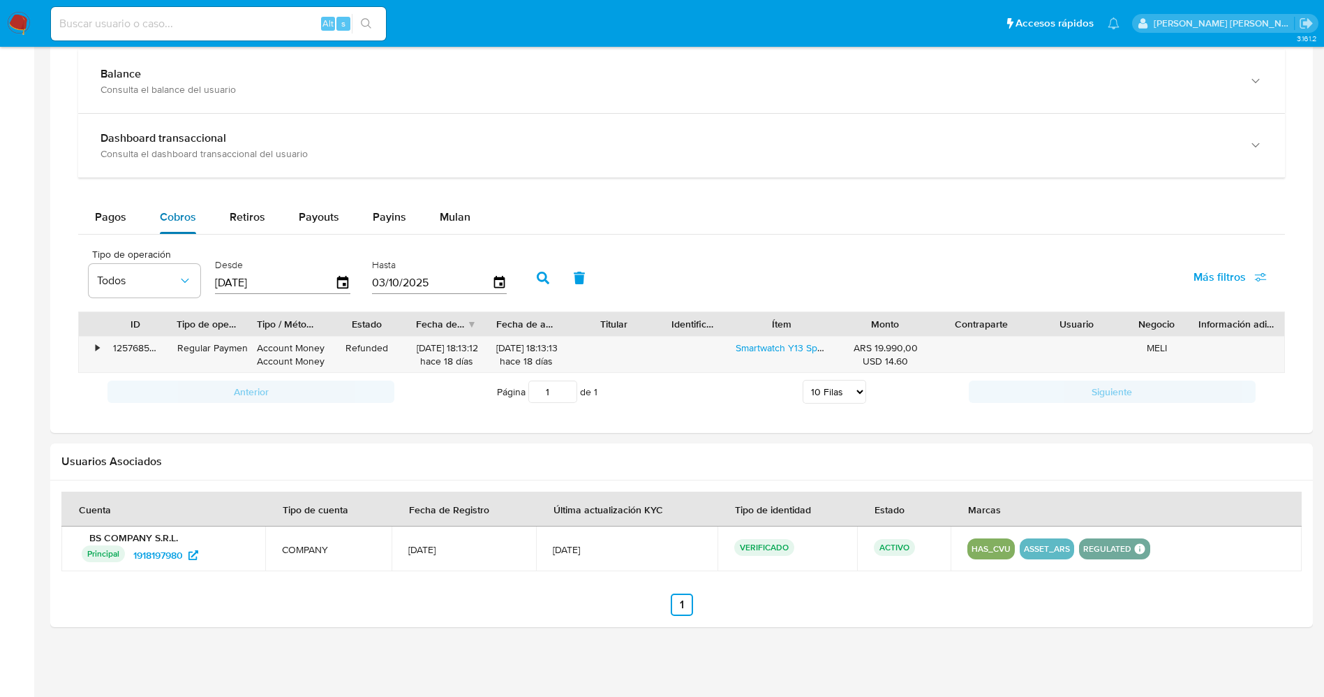
scroll to position [741, 0]
click at [302, 222] on span "Payouts" at bounding box center [319, 217] width 40 height 16
select select "10"
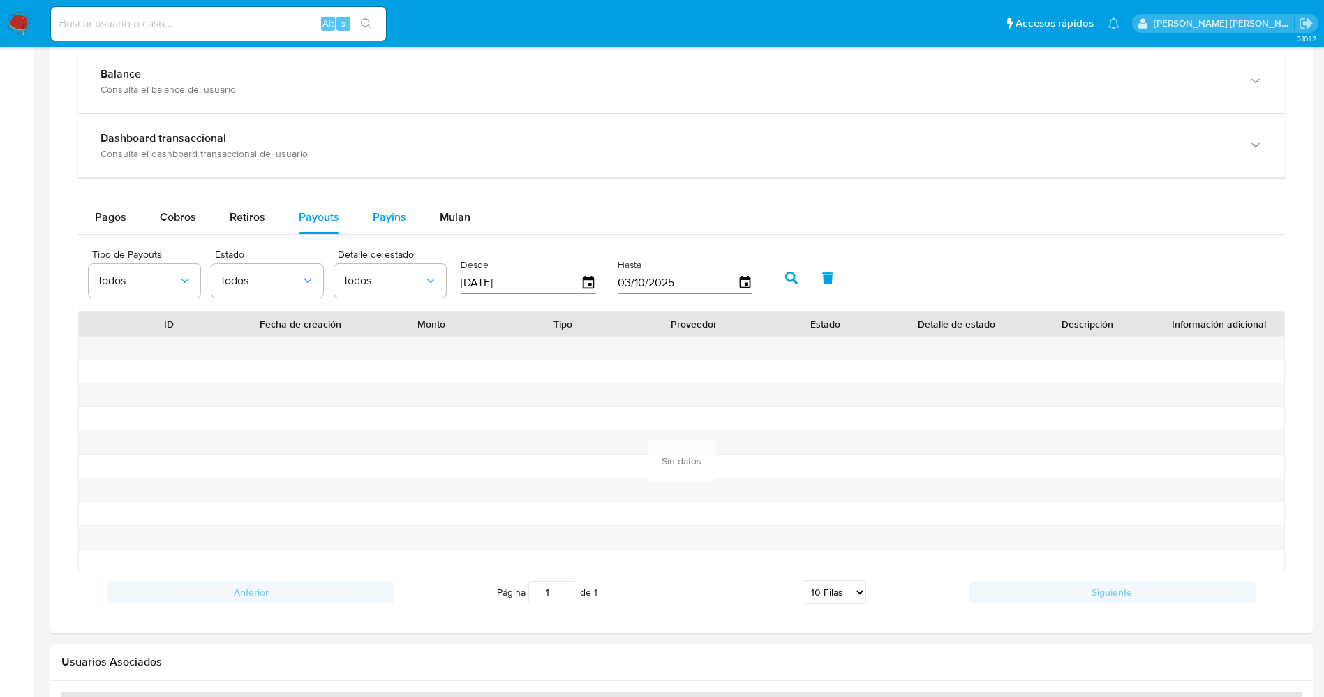
click at [385, 215] on span "Payins" at bounding box center [390, 217] width 34 height 16
select select "10"
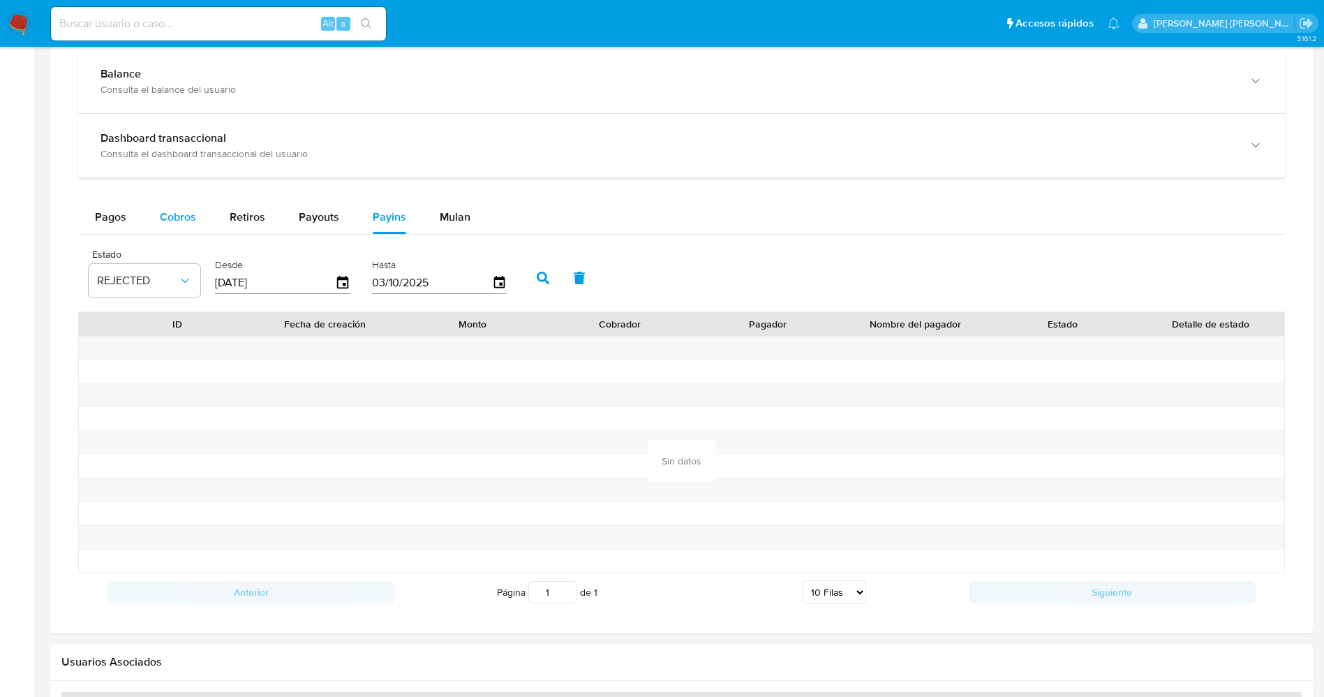
click at [175, 214] on span "Cobros" at bounding box center [178, 217] width 36 height 16
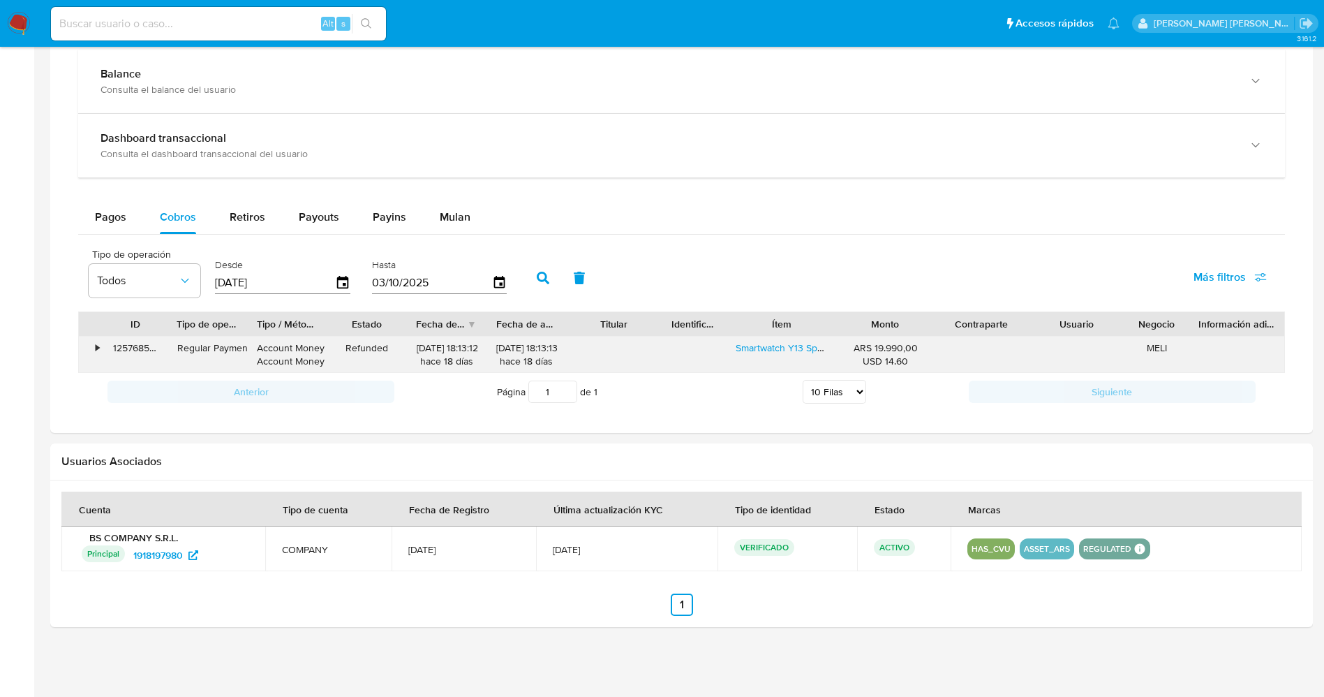
click at [92, 352] on div "•" at bounding box center [91, 354] width 24 height 36
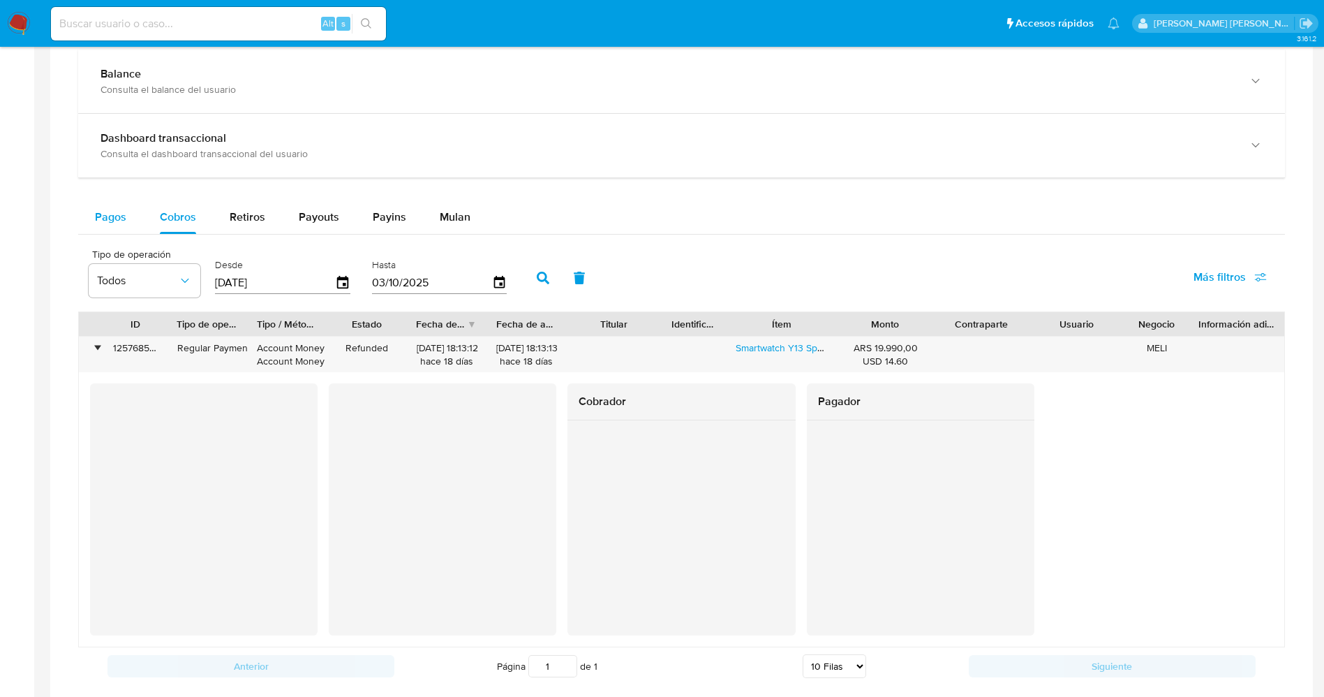
click at [124, 214] on span "Pagos" at bounding box center [110, 217] width 31 height 16
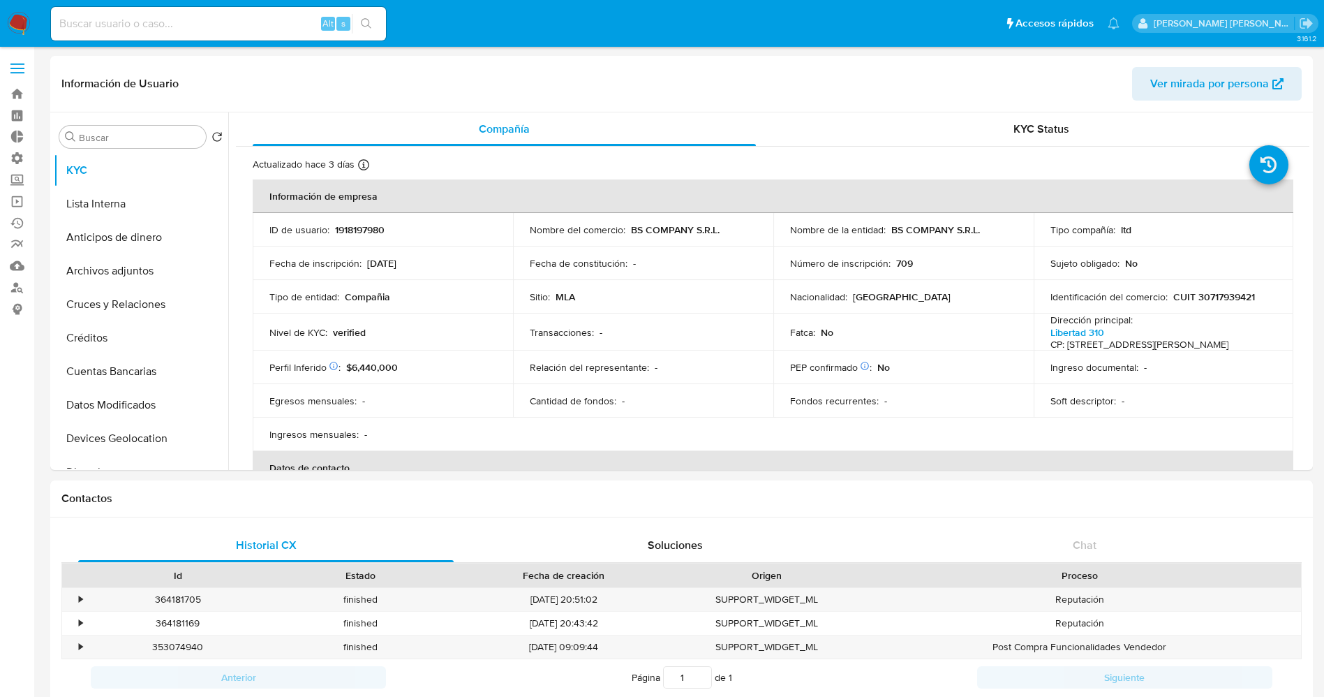
scroll to position [3, 0]
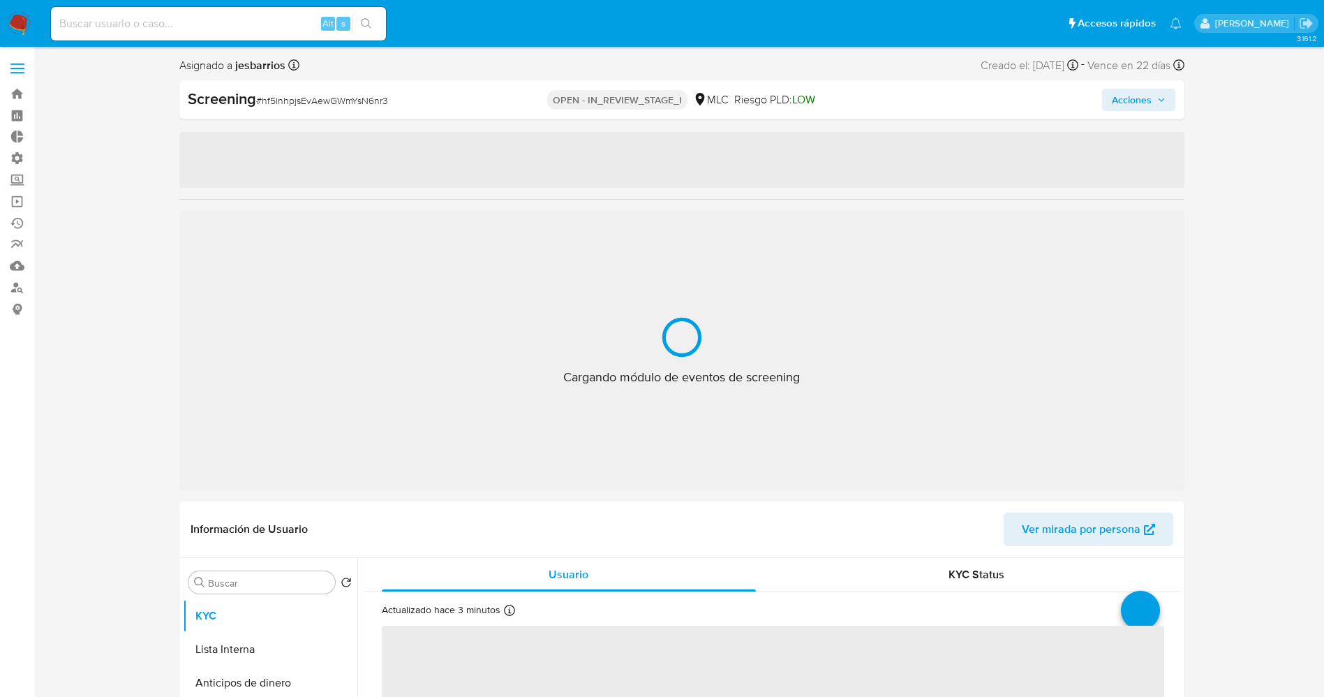
select select "10"
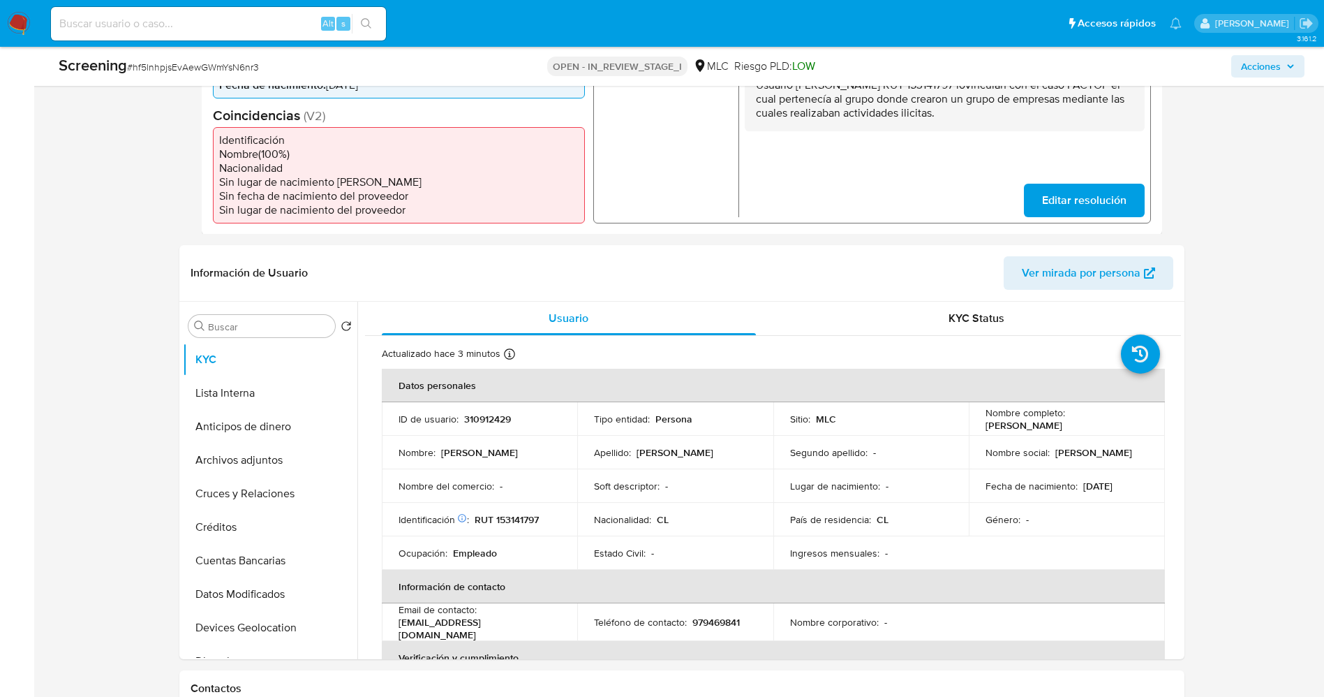
scroll to position [404, 0]
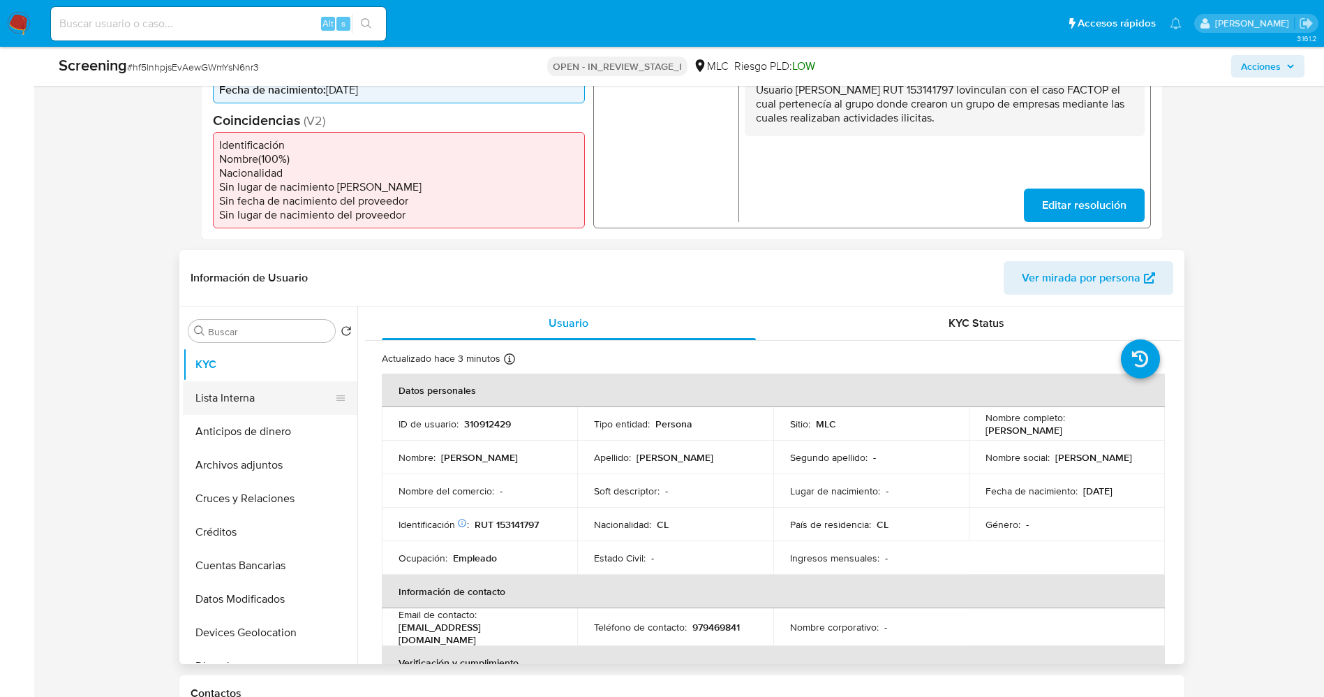
click at [222, 411] on button "Lista Interna" at bounding box center [264, 398] width 163 height 34
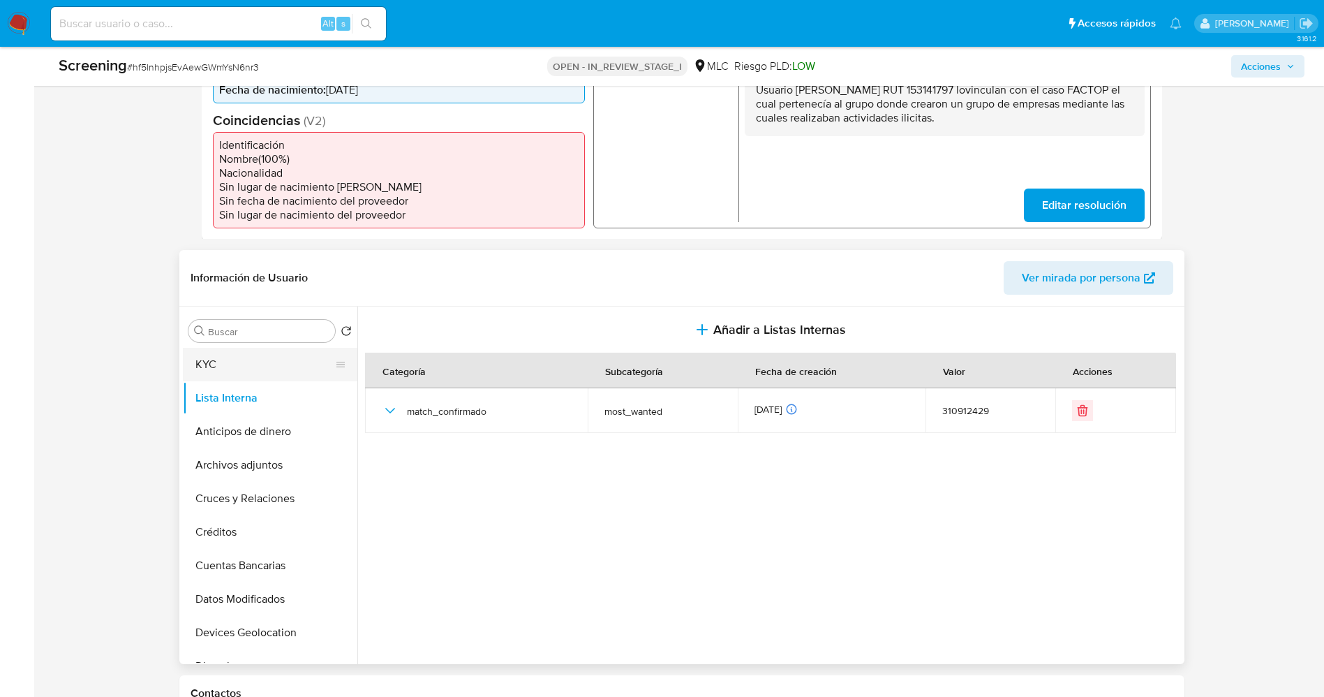
click at [228, 362] on button "KYC" at bounding box center [264, 365] width 163 height 34
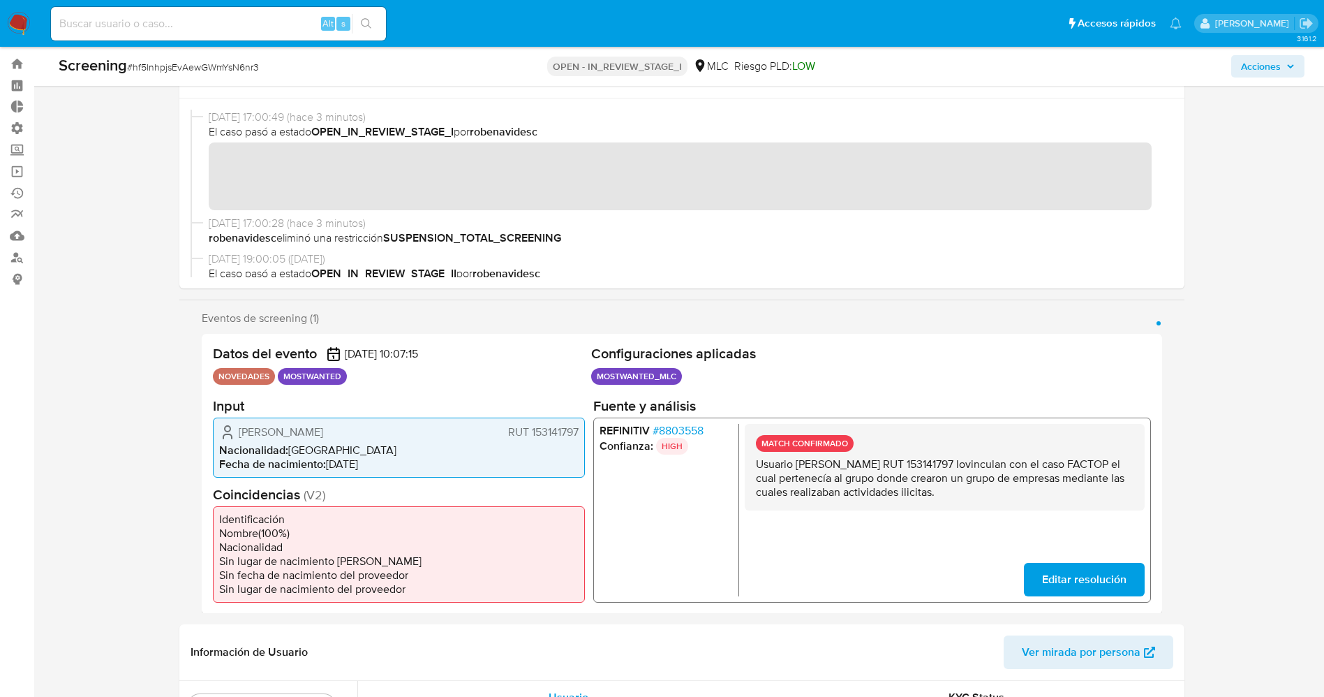
scroll to position [24, 0]
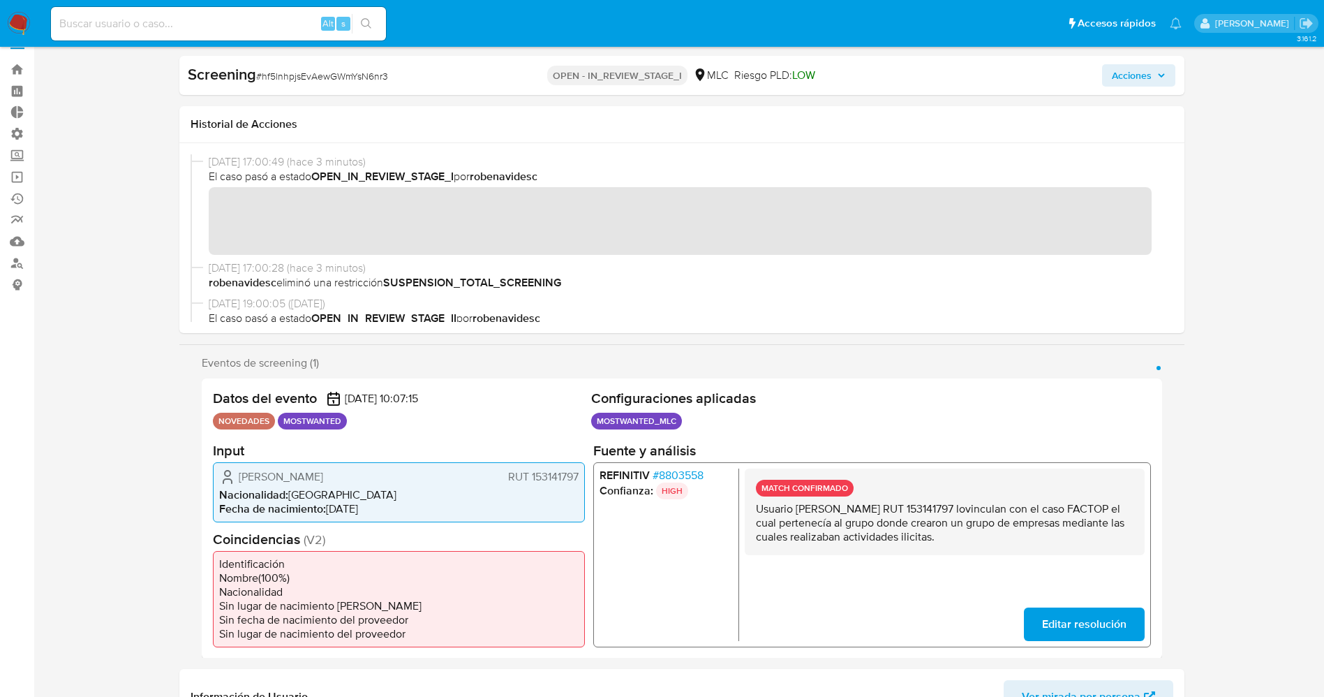
click at [1158, 70] on span "Acciones" at bounding box center [1139, 76] width 54 height 20
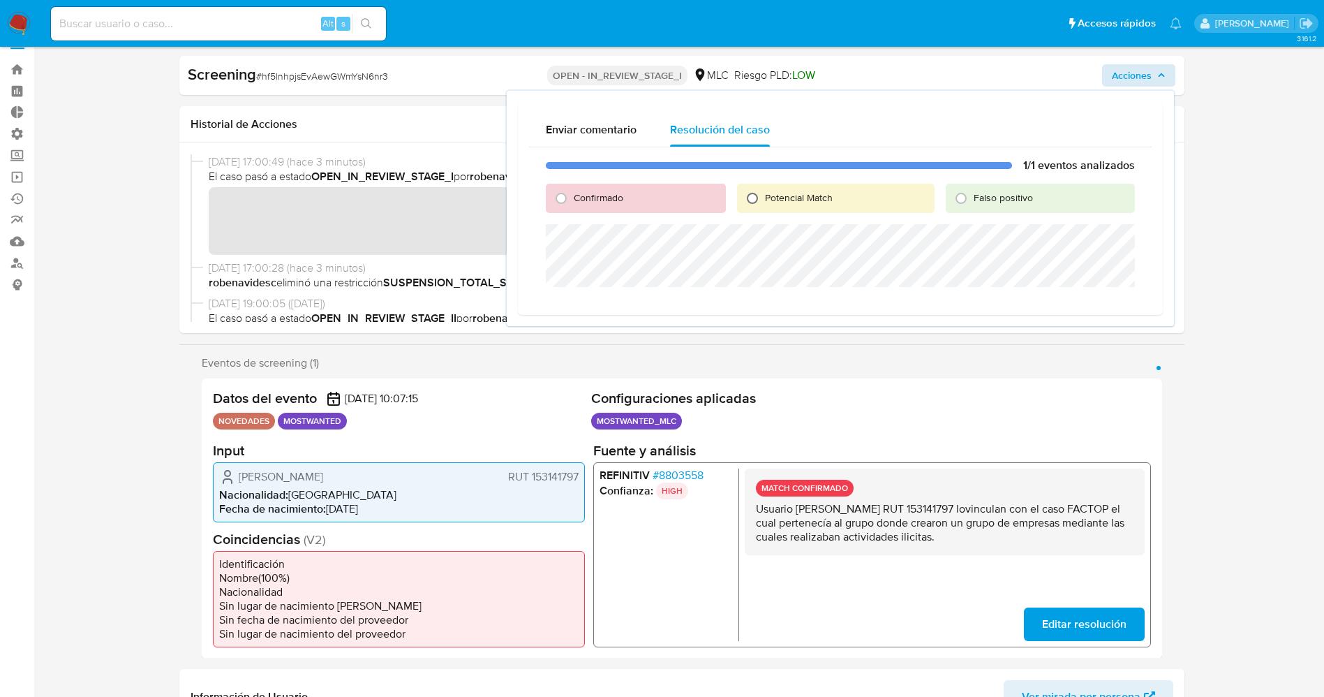
click at [755, 198] on input "Potencial Match" at bounding box center [752, 198] width 22 height 22
radio input "true"
click at [1100, 302] on span "Escalar" at bounding box center [1099, 304] width 42 height 20
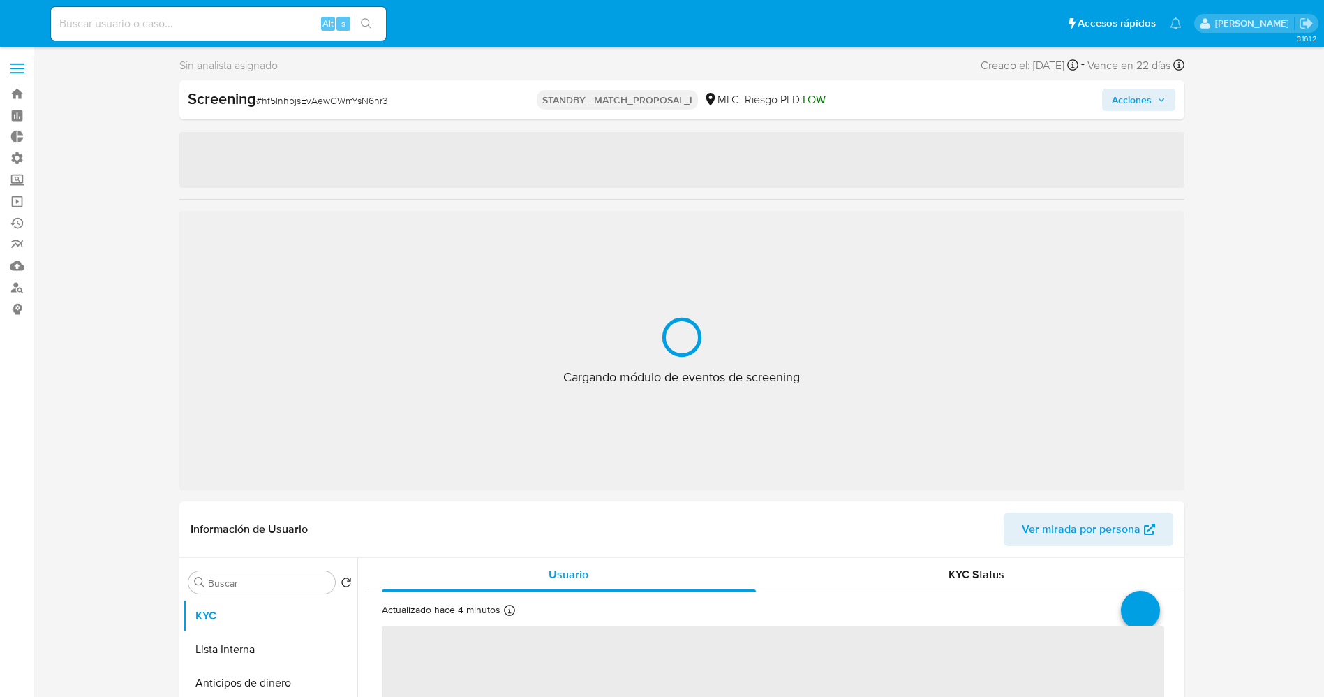
select select "10"
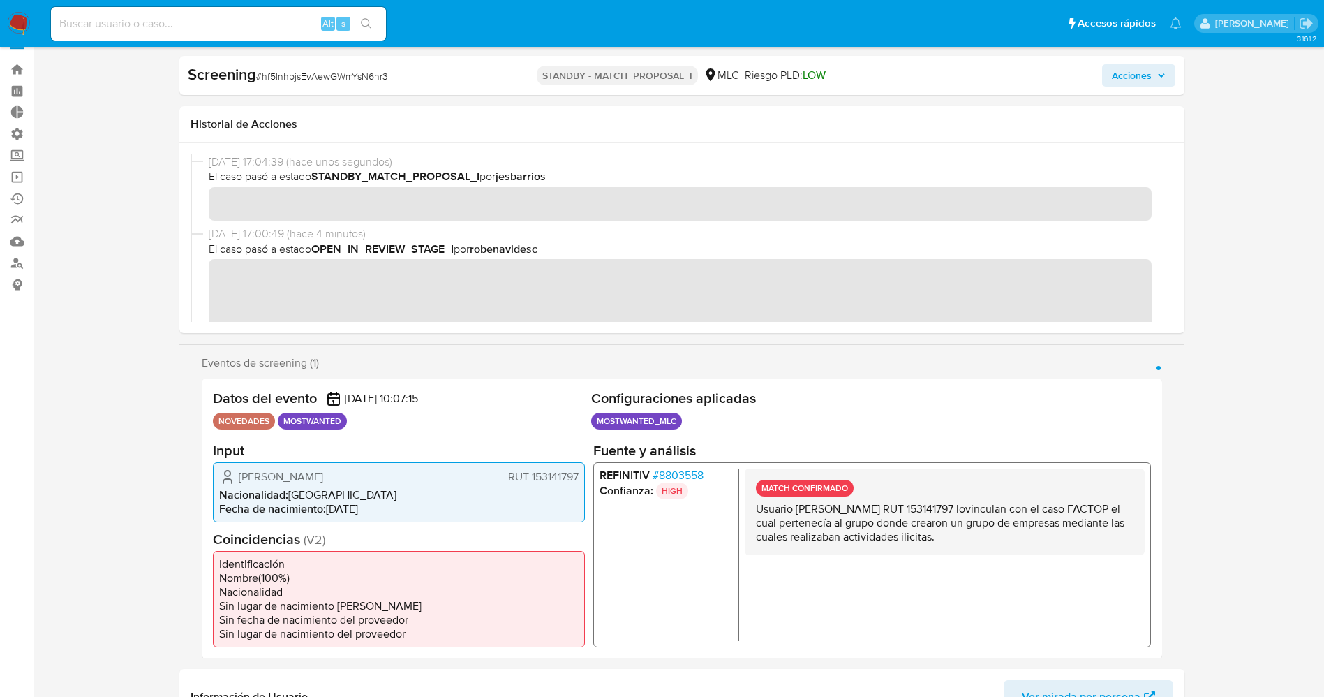
scroll to position [24, 0]
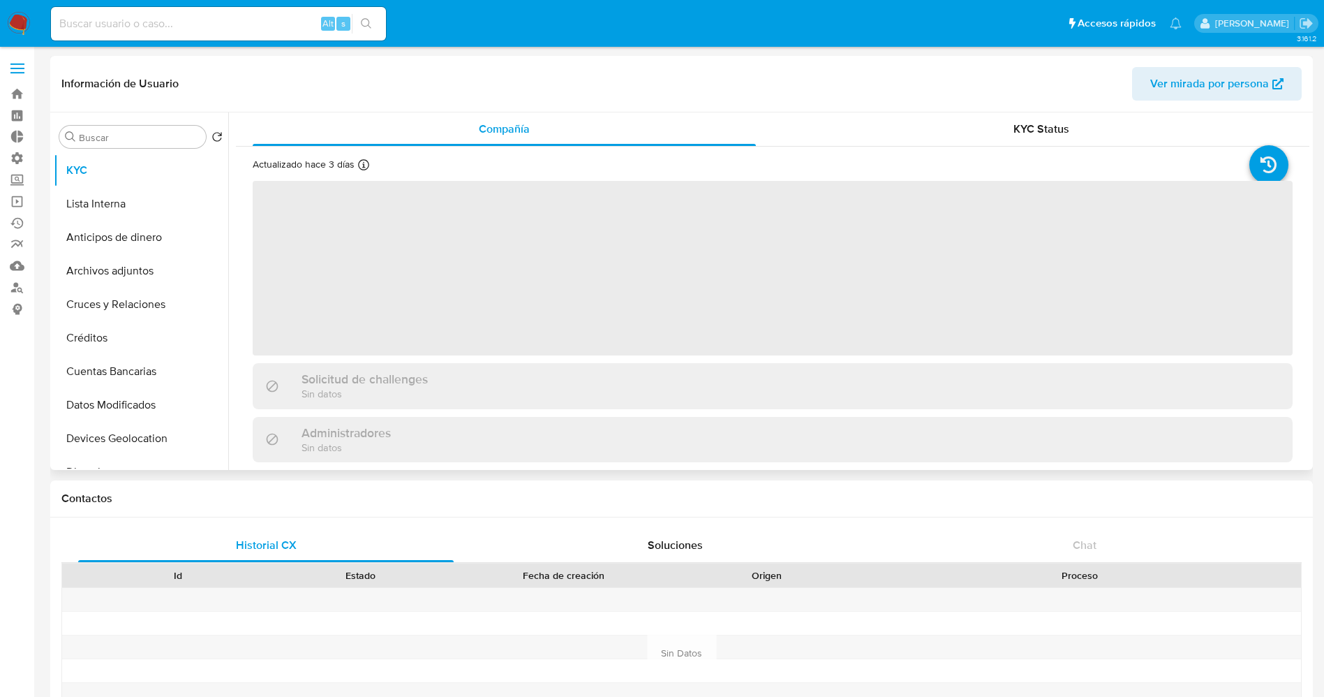
select select "10"
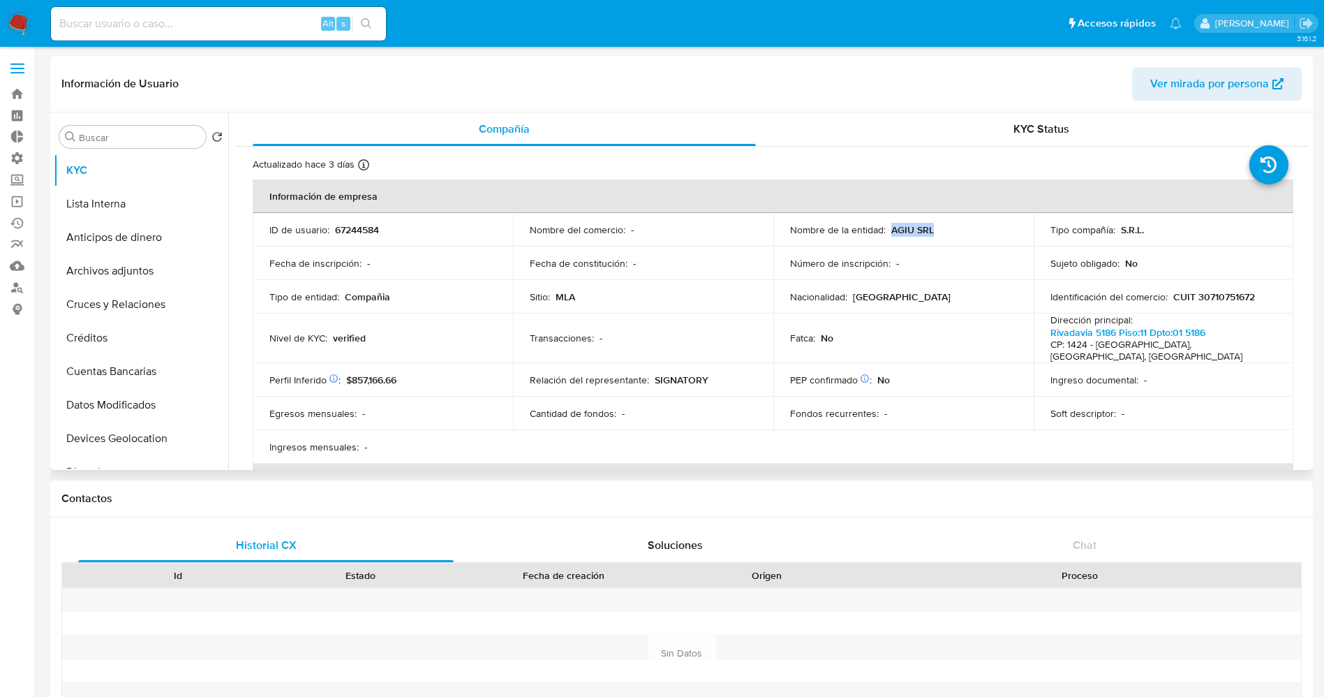
drag, startPoint x: 887, startPoint y: 230, endPoint x: 942, endPoint y: 230, distance: 55.8
click at [942, 230] on div "Nombre de la entidad : AGIU SRL" at bounding box center [903, 229] width 227 height 13
copy p "AGIU SRL"
drag, startPoint x: 1194, startPoint y: 293, endPoint x: 1259, endPoint y: 292, distance: 64.9
click at [1259, 292] on div "Identificación del comercio : CUIT 30710751672" at bounding box center [1164, 296] width 227 height 13
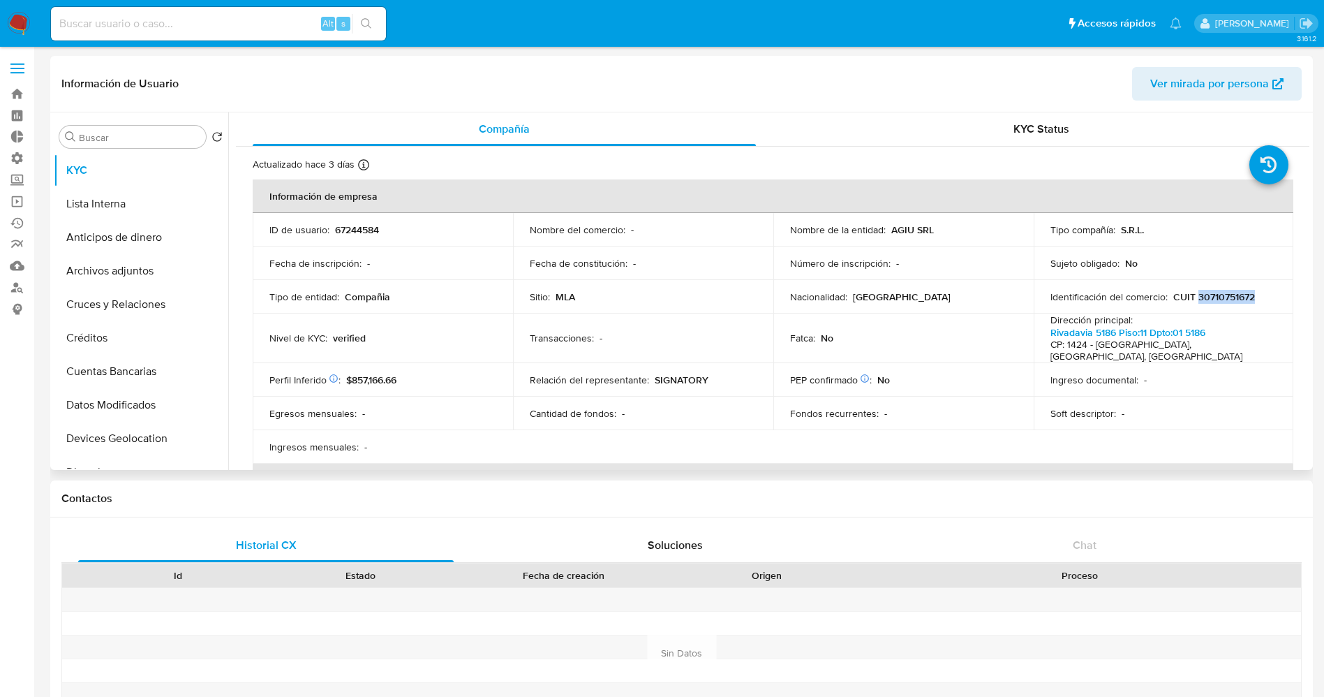
copy p "30710751672"
drag, startPoint x: 1049, startPoint y: 324, endPoint x: 1233, endPoint y: 337, distance: 184.8
click at [1233, 337] on div "Dirección principal : [STREET_ADDRESS]" at bounding box center [1164, 338] width 227 height 50
click at [1231, 339] on h4 "CP: 1424 - [GEOGRAPHIC_DATA], [GEOGRAPHIC_DATA], [GEOGRAPHIC_DATA]" at bounding box center [1161, 351] width 221 height 24
drag, startPoint x: 1045, startPoint y: 328, endPoint x: 1251, endPoint y: 358, distance: 208.1
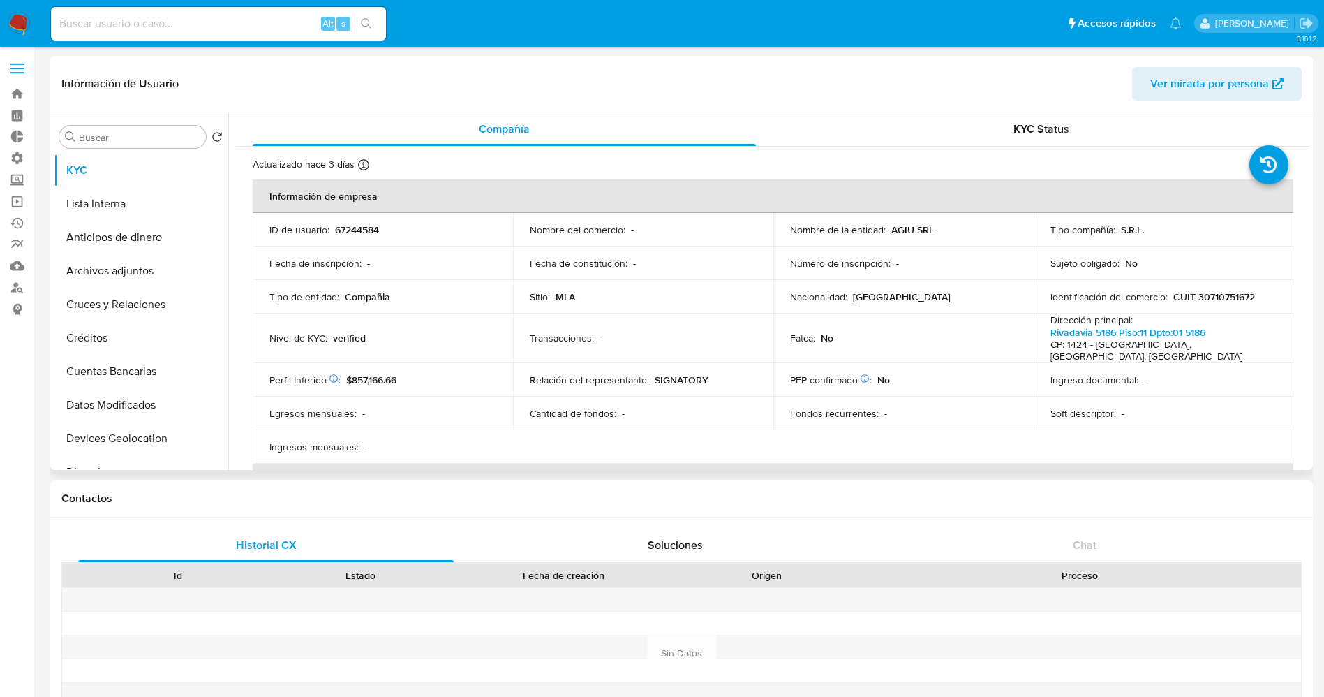
click at [1251, 358] on td "Dirección principal : [STREET_ADDRESS]" at bounding box center [1164, 338] width 260 height 50
copy p "[STREET_ADDRESS]"
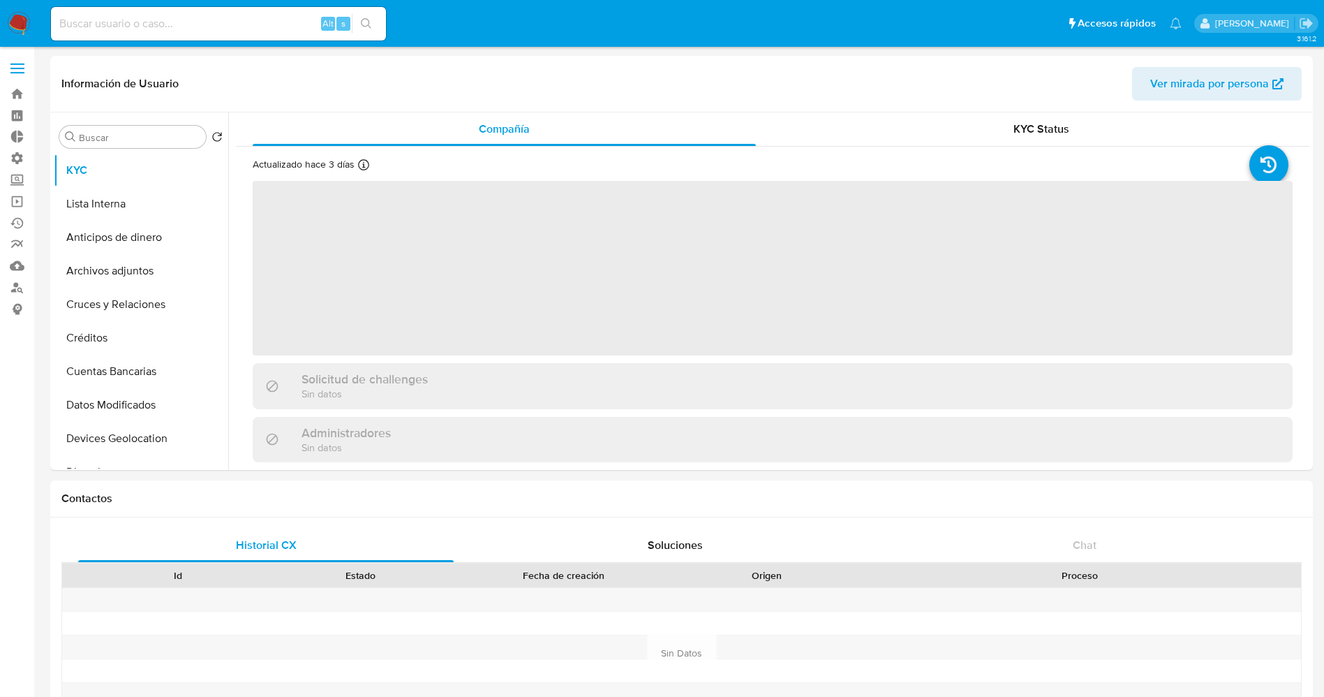
select select "10"
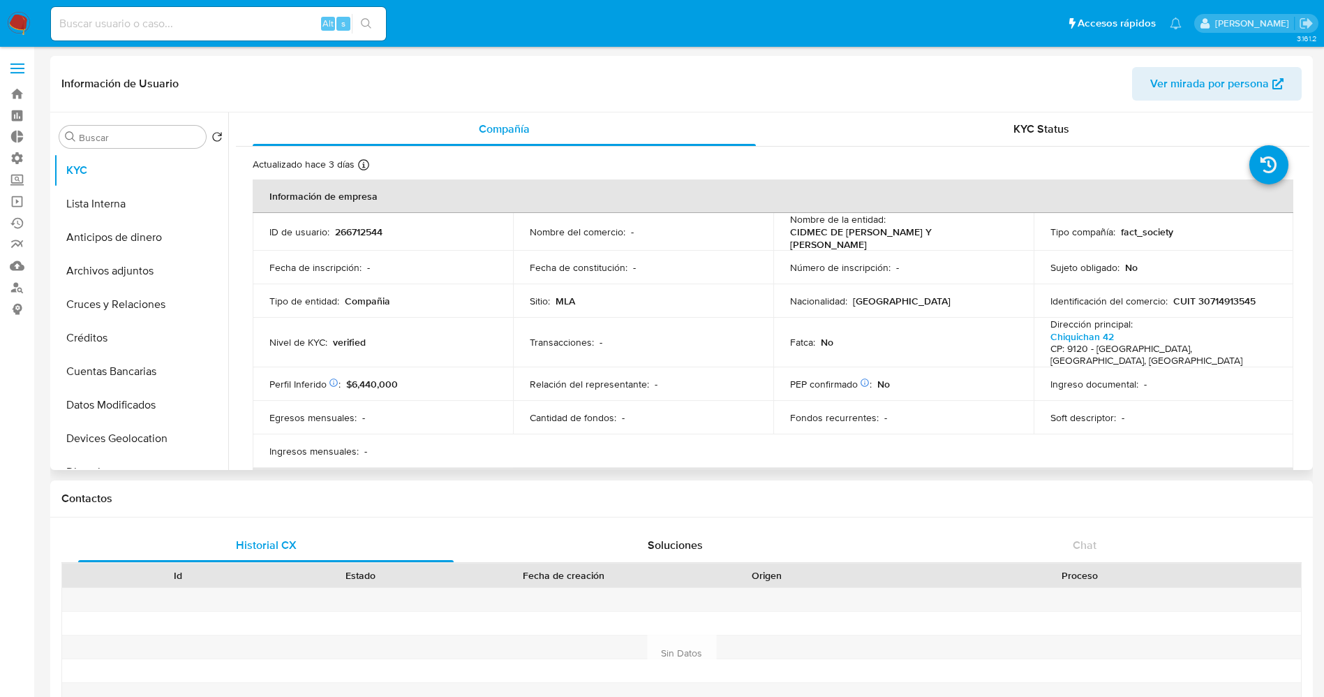
drag, startPoint x: 785, startPoint y: 232, endPoint x: 825, endPoint y: 242, distance: 41.5
click at [825, 242] on td "Nombre de la entidad : CIDMEC DE GUSTAVO CACERES Y RAMON TORRES" at bounding box center [903, 232] width 260 height 38
click at [810, 242] on p "CIDMEC DE GUSTAVO CACERES Y RAMON TORRES" at bounding box center [900, 237] width 221 height 25
drag, startPoint x: 789, startPoint y: 233, endPoint x: 831, endPoint y: 243, distance: 43.0
click at [831, 243] on p "CIDMEC DE GUSTAVO CACERES Y RAMON TORRES" at bounding box center [900, 237] width 221 height 25
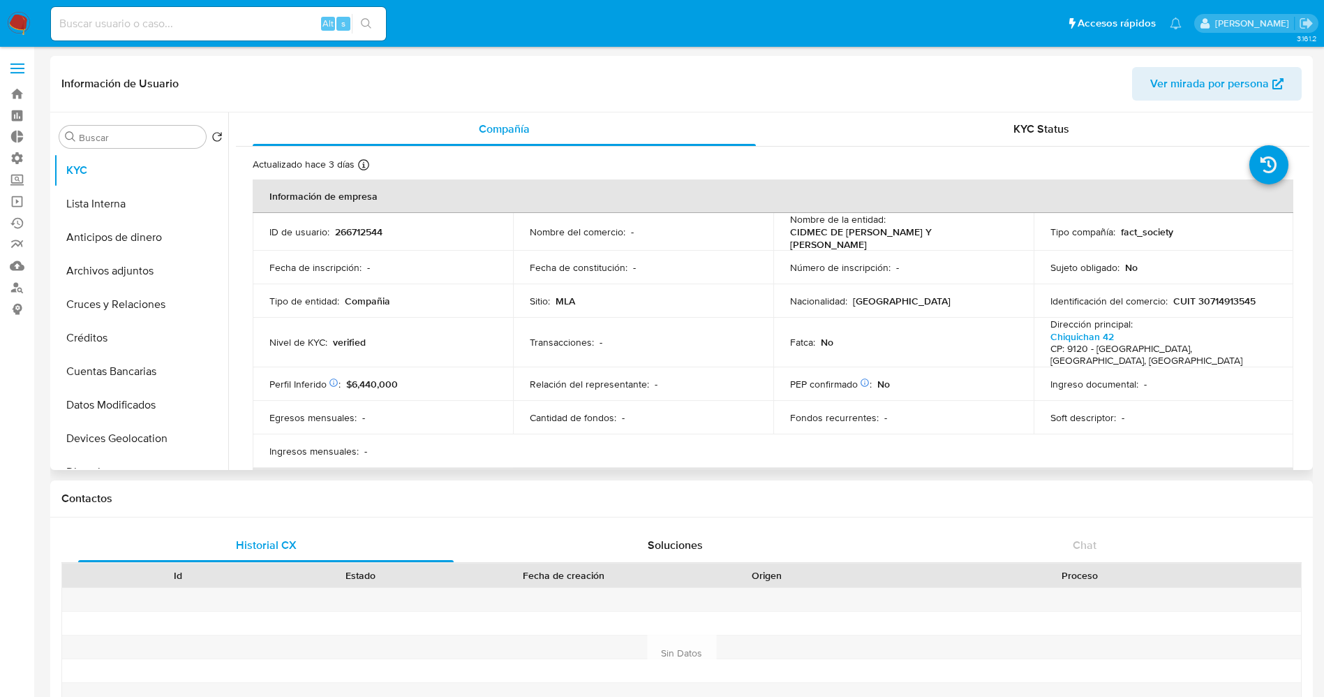
copy p "CIDMEC DE GUSTAVO CACERES Y RAMON TORRES"
drag, startPoint x: 1194, startPoint y: 296, endPoint x: 1261, endPoint y: 302, distance: 67.3
click at [1261, 302] on div "Identificación del comercio : CUIT 30714913545" at bounding box center [1164, 301] width 227 height 13
copy p "30714913545"
drag, startPoint x: 1035, startPoint y: 332, endPoint x: 1256, endPoint y: 351, distance: 221.4
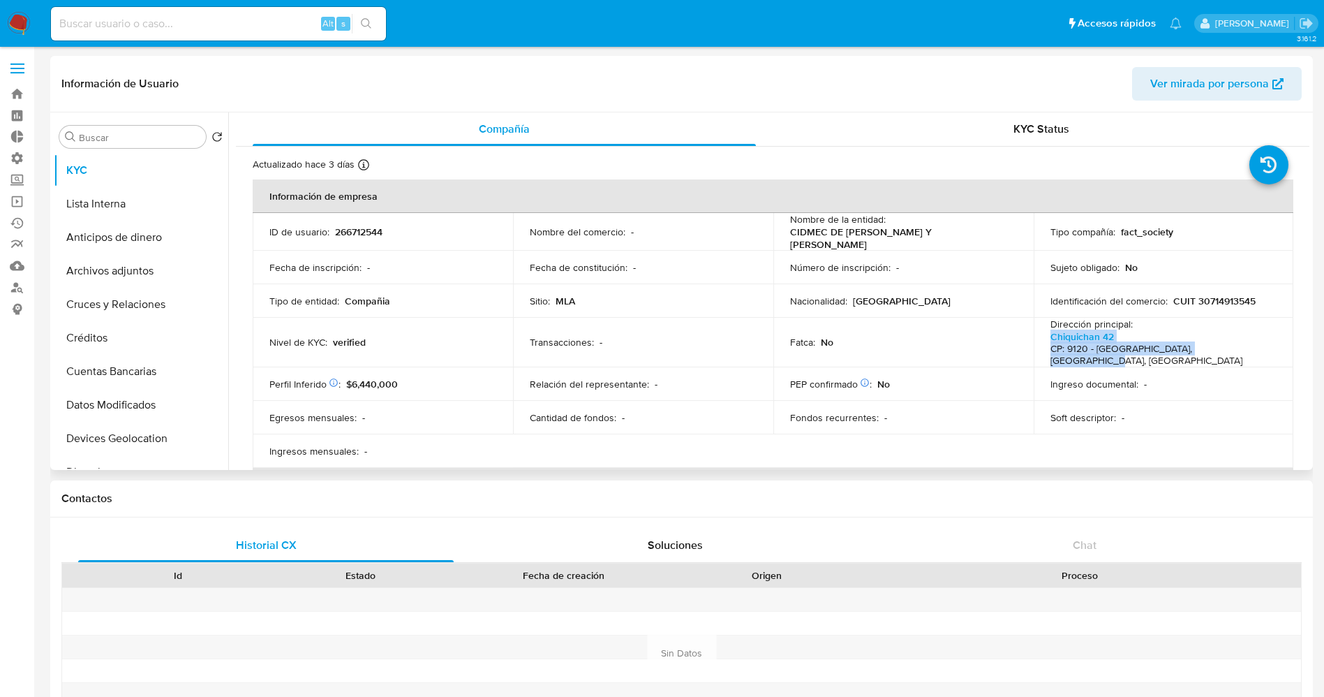
click at [1256, 351] on td "Dirección principal : Chiquichan 42 CP: 9120 - Puerto Madryn, Chubut, Argentina" at bounding box center [1164, 343] width 260 height 50
copy p "Chiquichan 42 CP: 9120 - Puerto Madryn, Chubut, Argentina"
